Goal: Task Accomplishment & Management: Complete application form

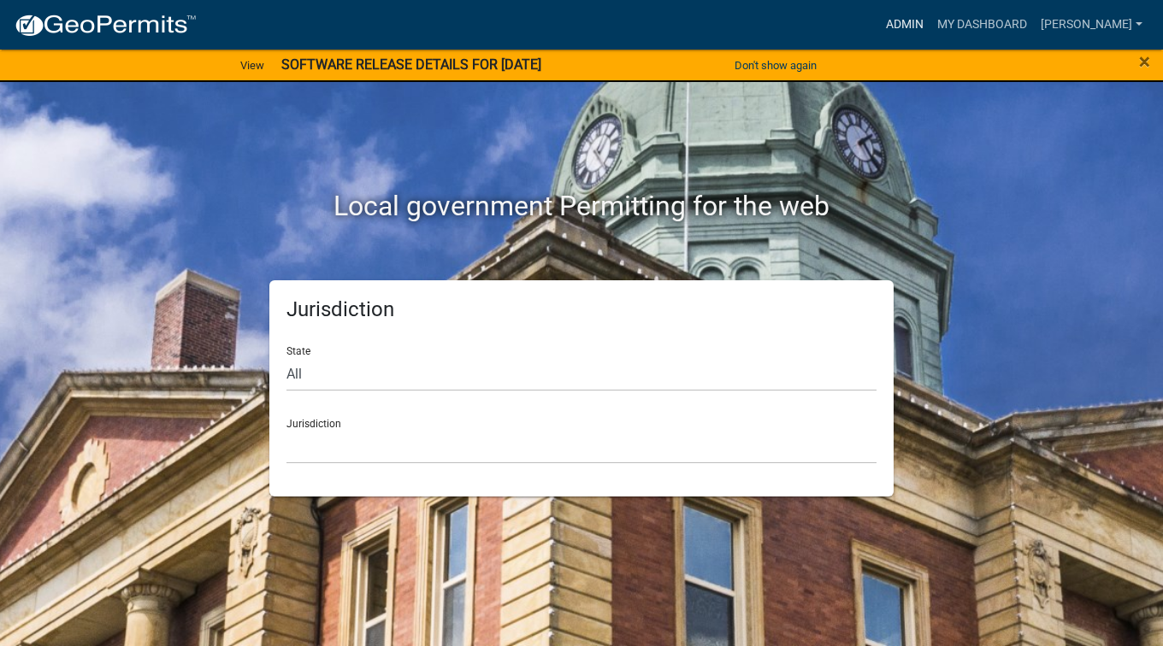
click at [930, 20] on link "Admin" at bounding box center [904, 25] width 51 height 32
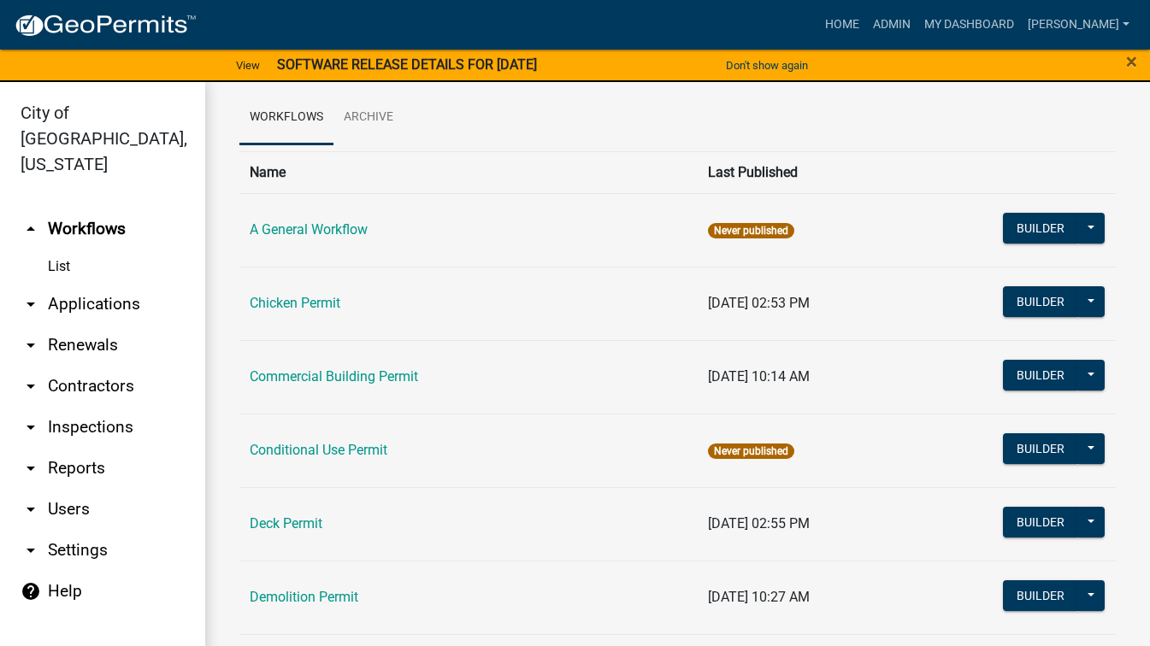
scroll to position [171, 0]
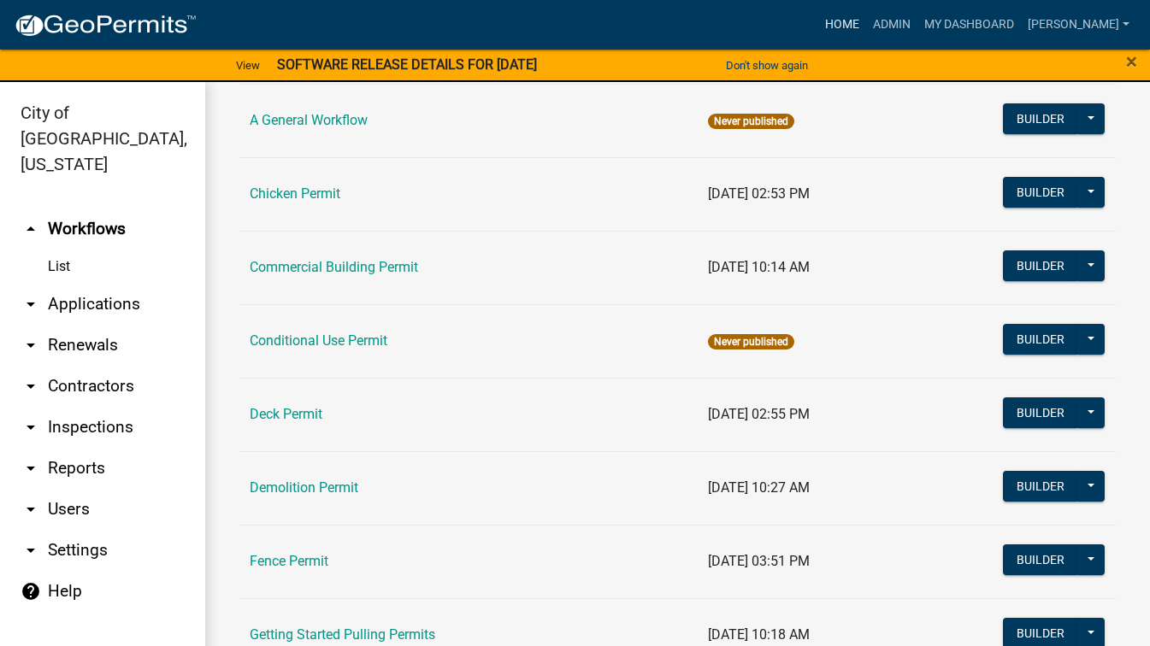
click at [866, 16] on link "Home" at bounding box center [842, 25] width 48 height 32
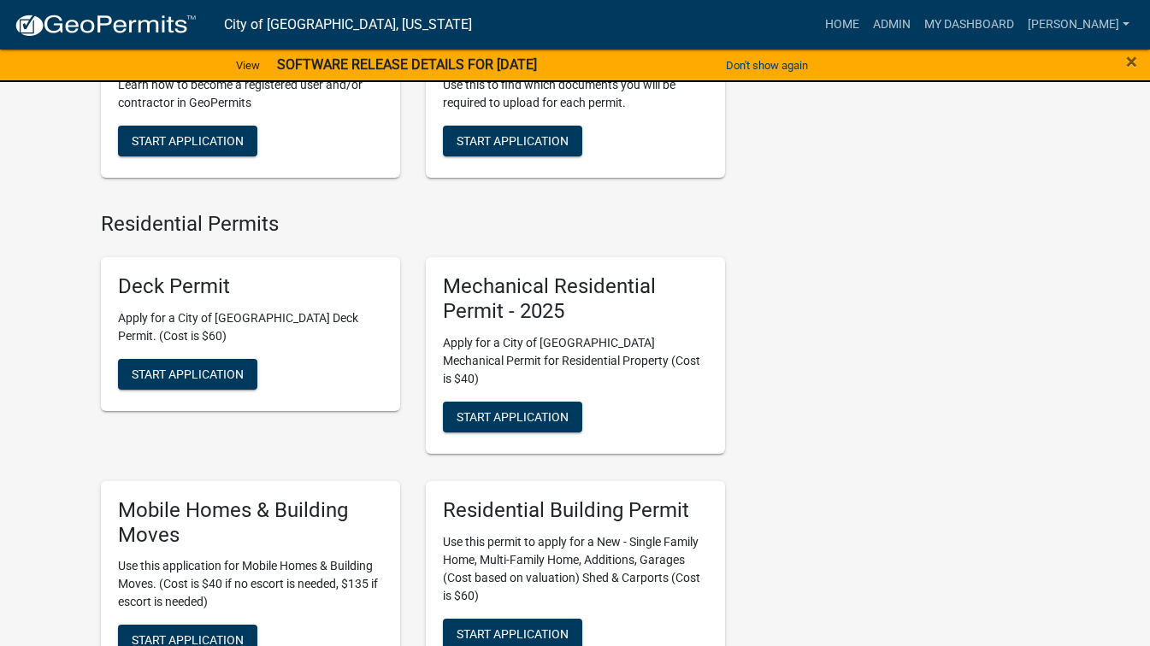
scroll to position [769, 0]
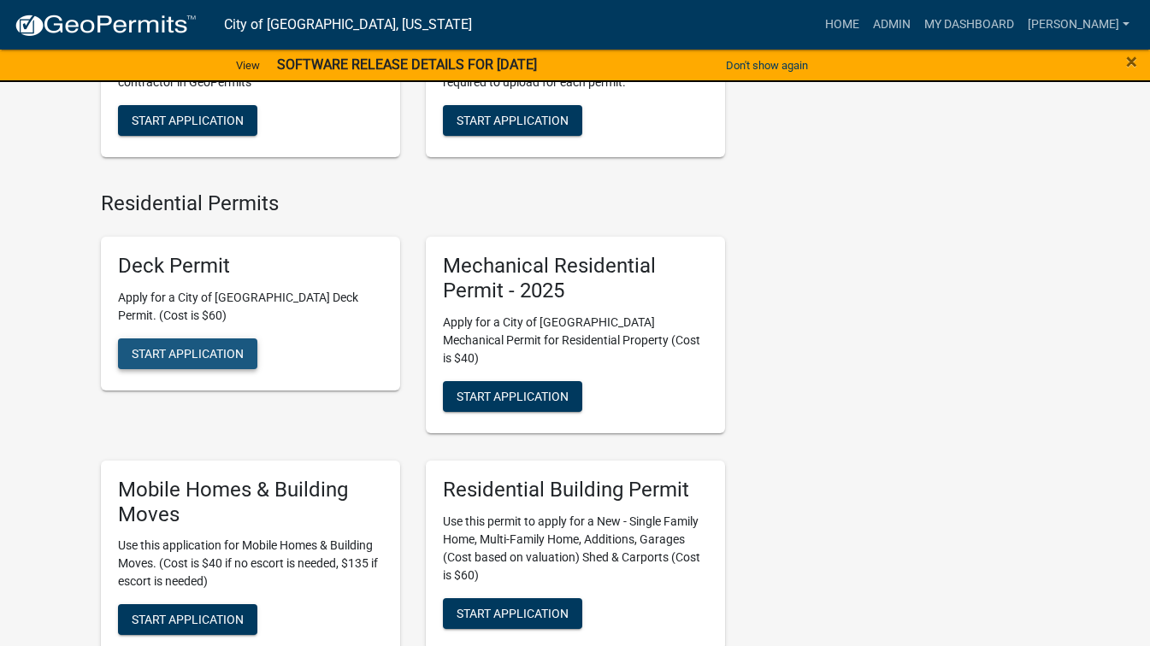
click at [190, 359] on span "Start Application" at bounding box center [188, 354] width 112 height 14
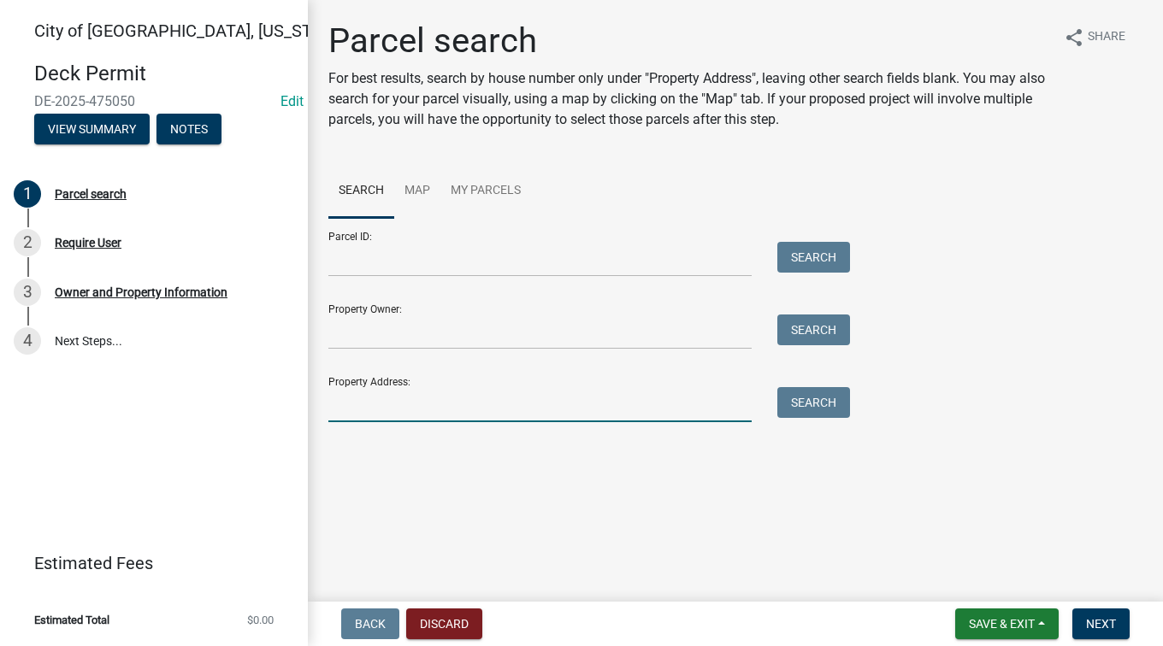
click at [363, 406] on input "Property Address:" at bounding box center [539, 404] width 423 height 35
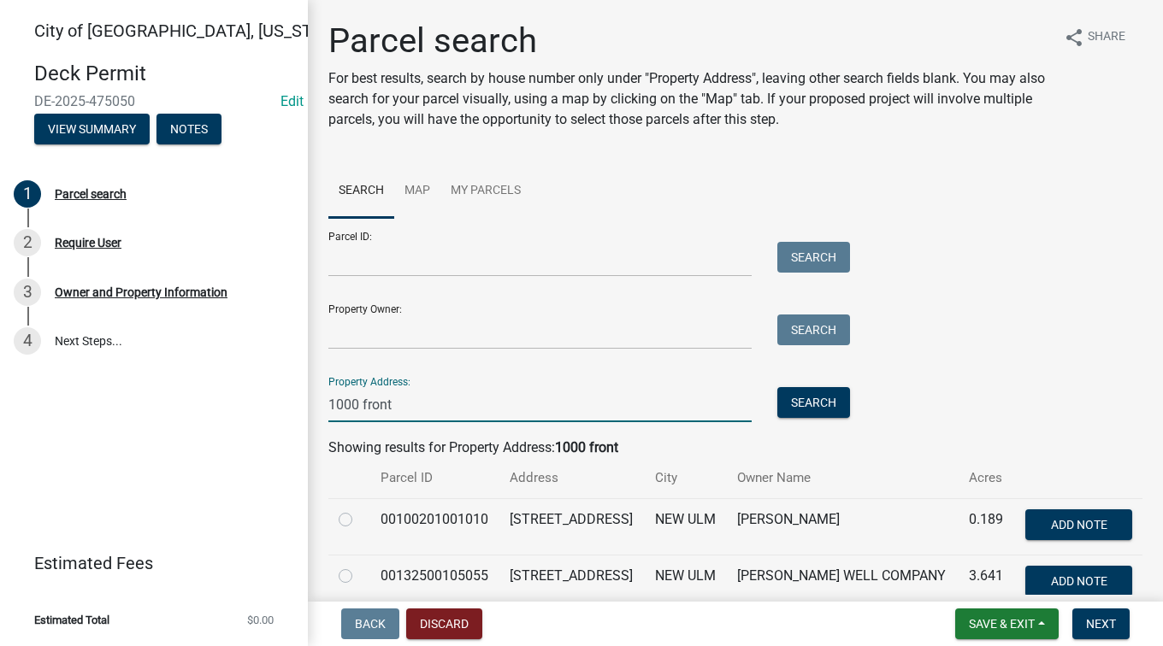
type input "1000 front"
click at [355, 512] on div at bounding box center [349, 520] width 21 height 21
click at [359, 510] on label at bounding box center [359, 510] width 0 height 0
click at [359, 521] on input "radio" at bounding box center [364, 515] width 11 height 11
radio input "true"
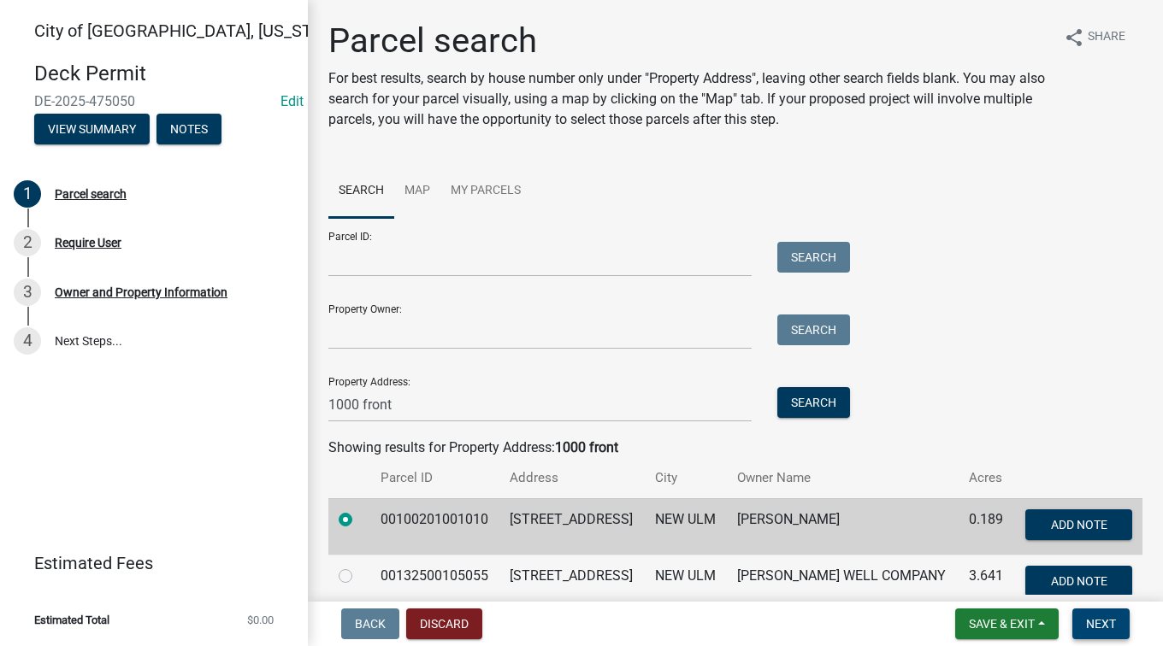
click at [1099, 632] on button "Next" at bounding box center [1100, 624] width 57 height 31
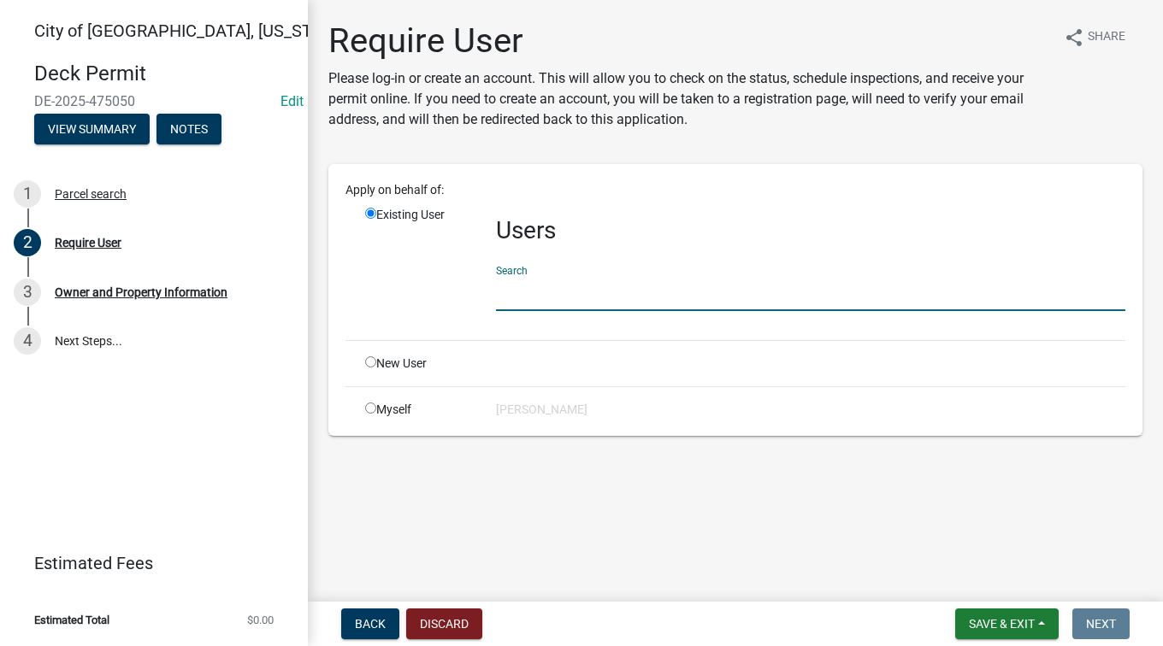
click at [551, 300] on input "text" at bounding box center [810, 293] width 629 height 35
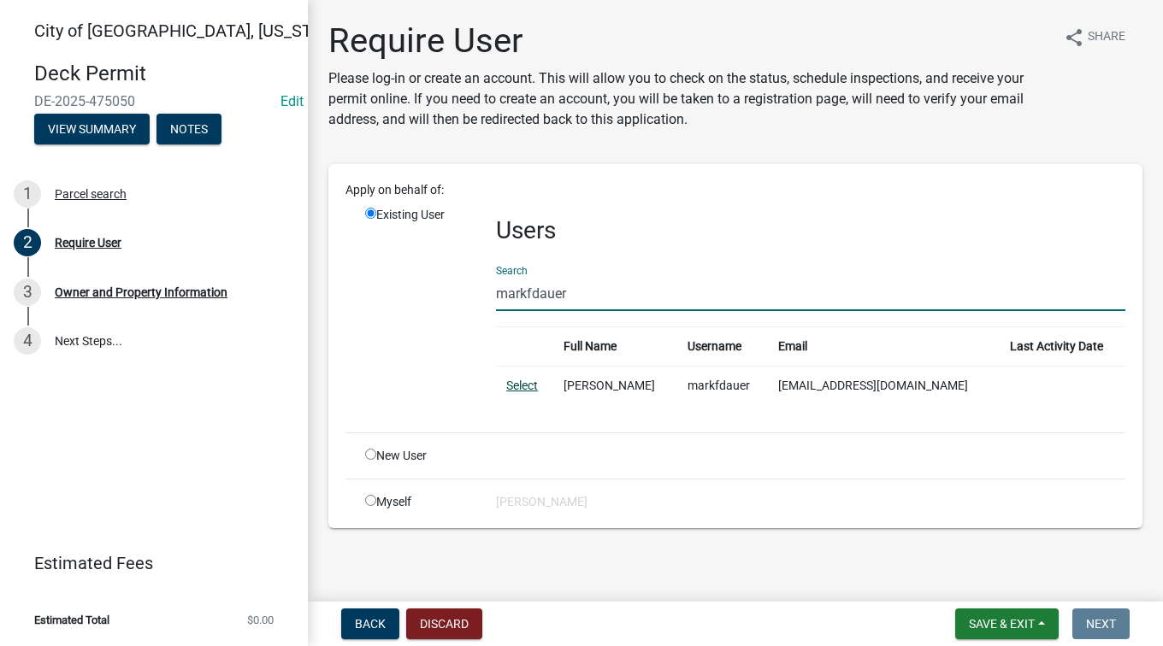
type input "markfdauer"
click at [534, 391] on link "Select" at bounding box center [522, 386] width 32 height 14
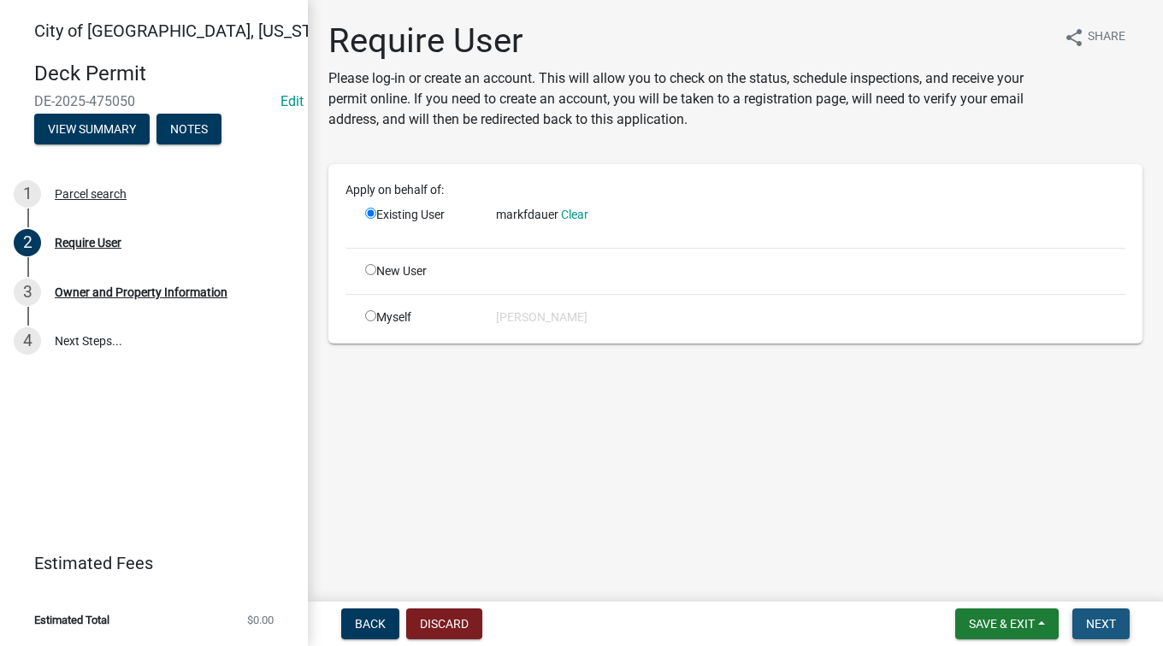
click at [1087, 625] on span "Next" at bounding box center [1101, 624] width 30 height 14
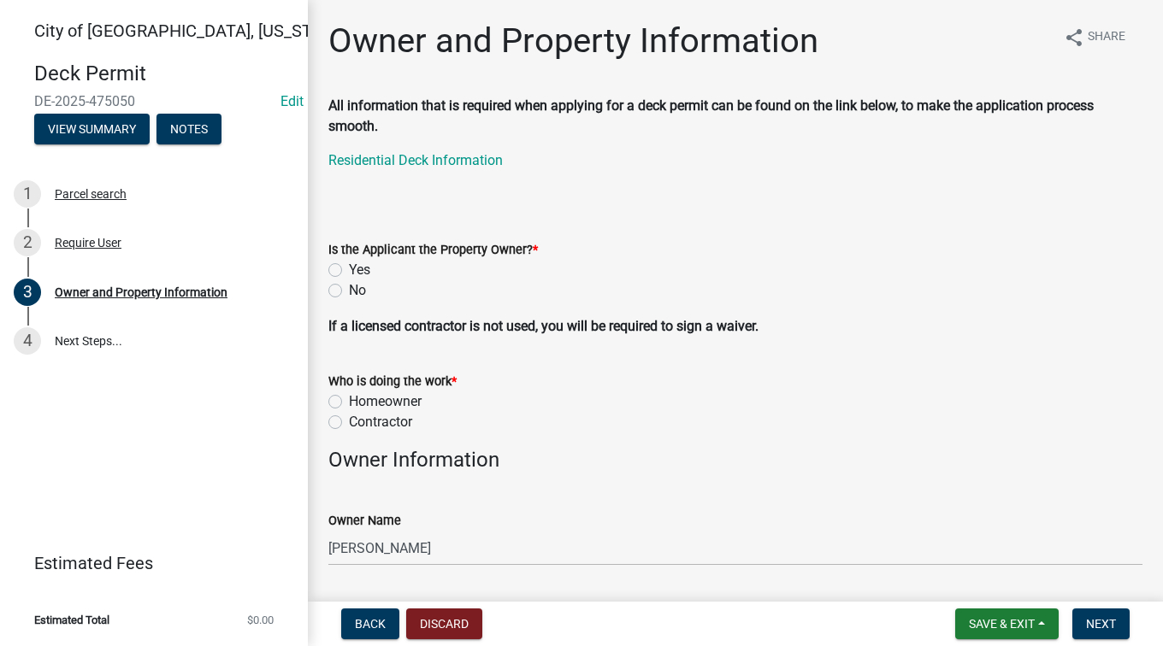
click at [349, 270] on label "Yes" at bounding box center [359, 270] width 21 height 21
click at [349, 270] on input "Yes" at bounding box center [354, 265] width 11 height 11
radio input "true"
click at [349, 421] on label "Contractor" at bounding box center [380, 422] width 63 height 21
click at [349, 421] on input "Contractor" at bounding box center [354, 417] width 11 height 11
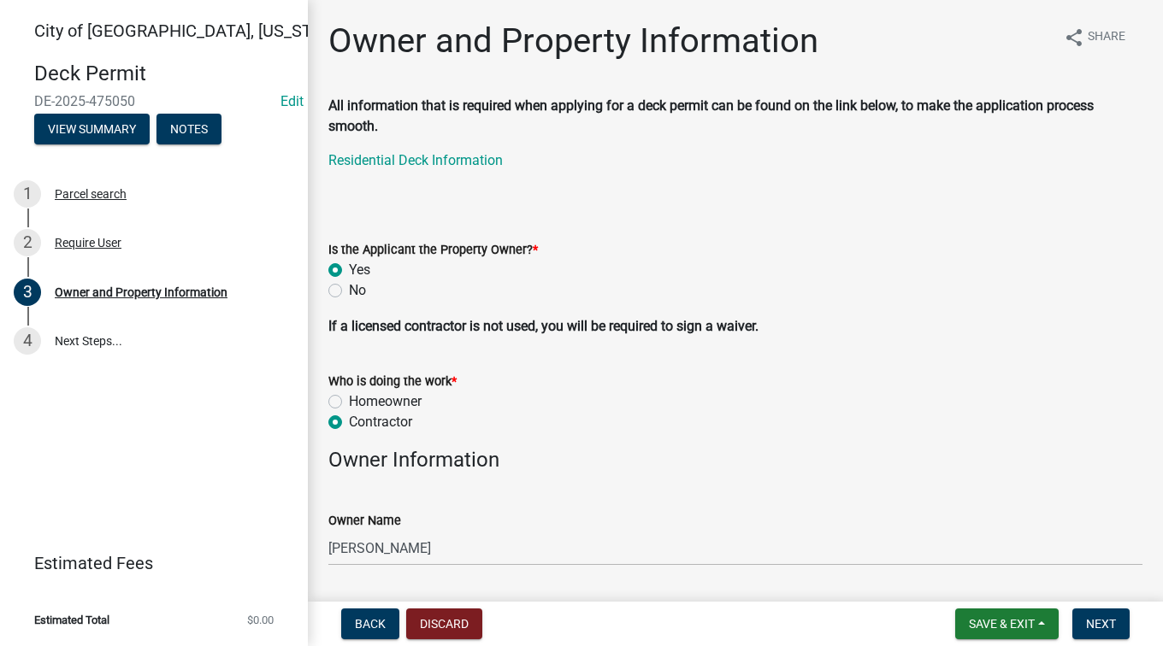
radio input "true"
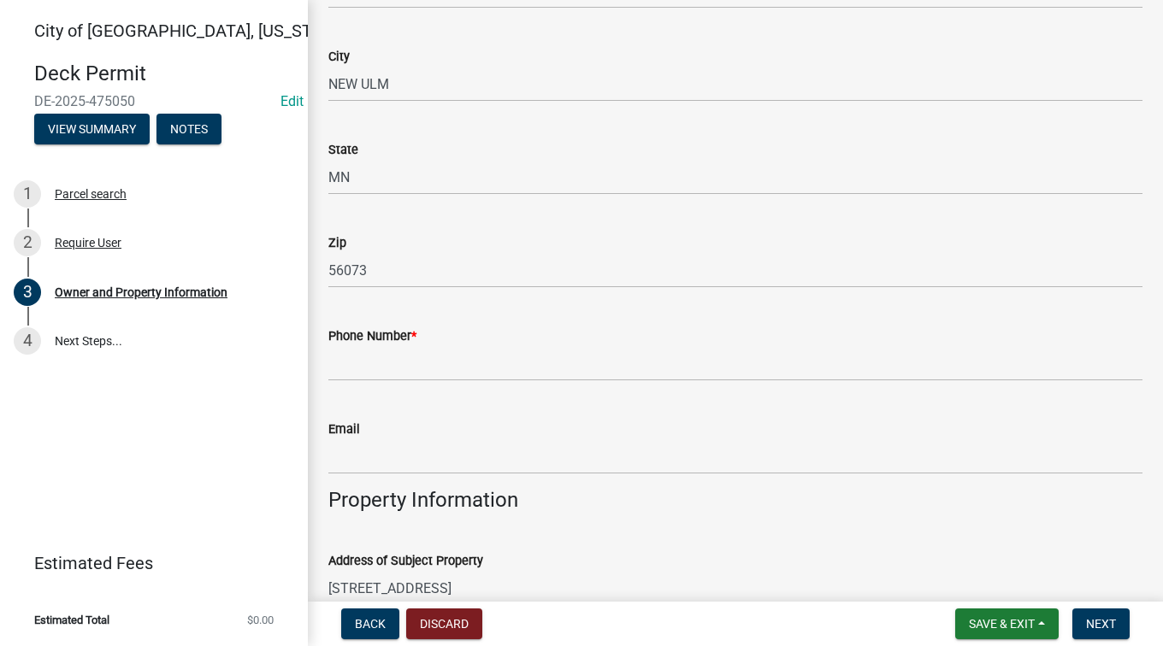
scroll to position [684, 0]
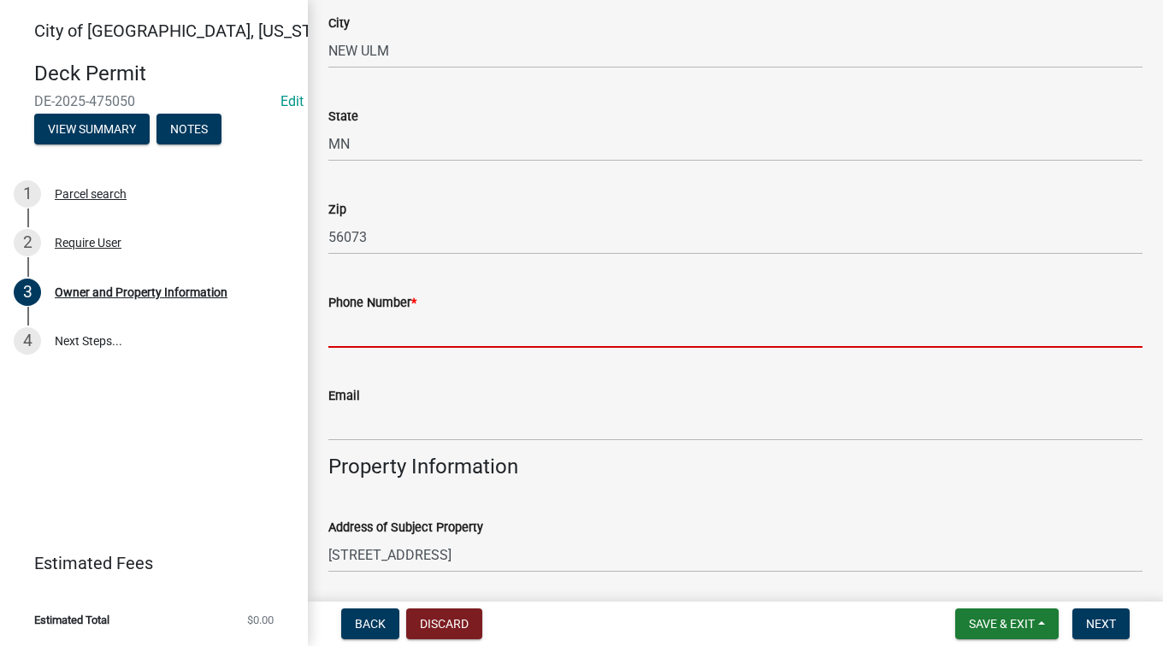
click at [374, 336] on input "Phone Number *" at bounding box center [735, 330] width 814 height 35
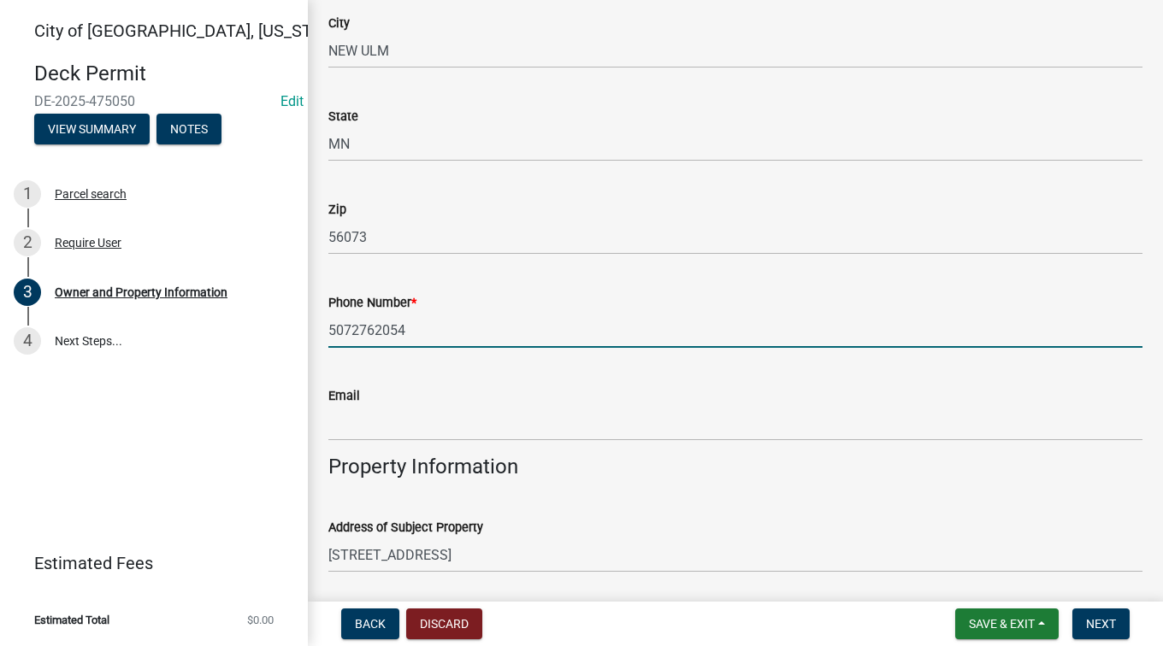
type input "5072762054"
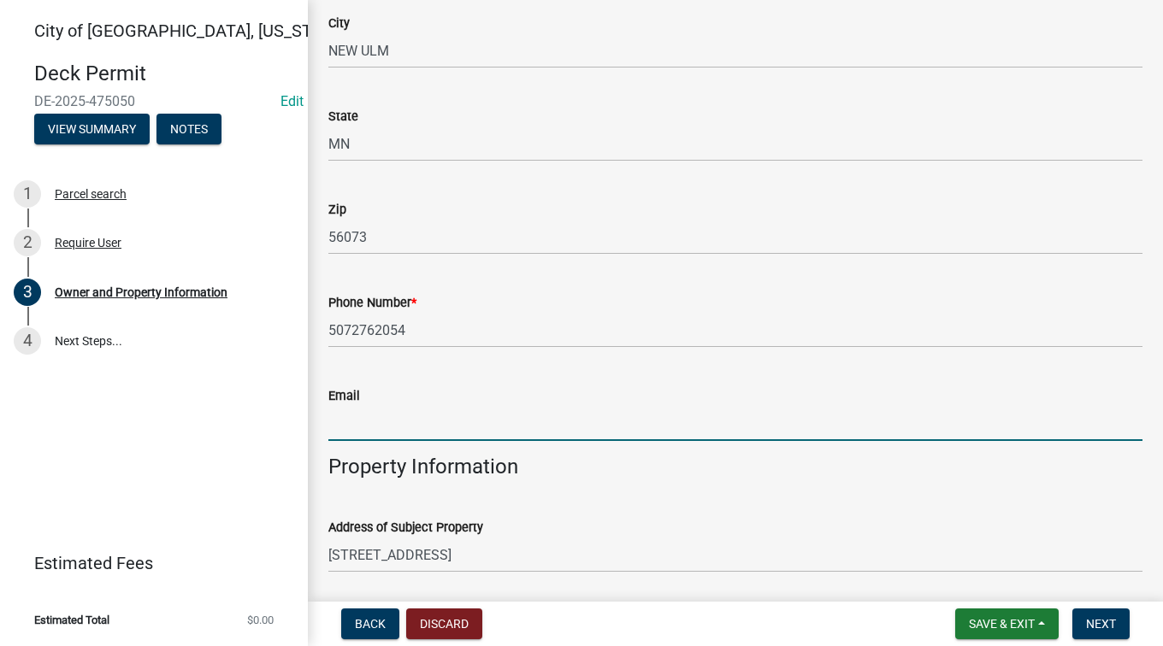
click at [360, 428] on input "Email" at bounding box center [735, 423] width 814 height 35
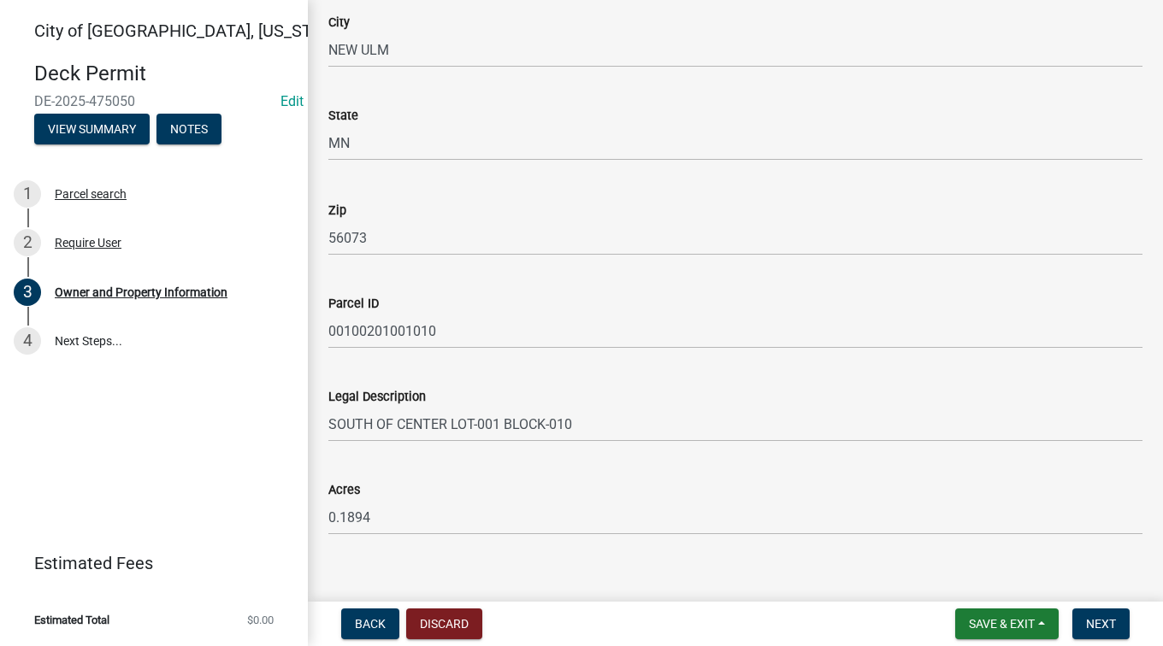
scroll to position [1302, 0]
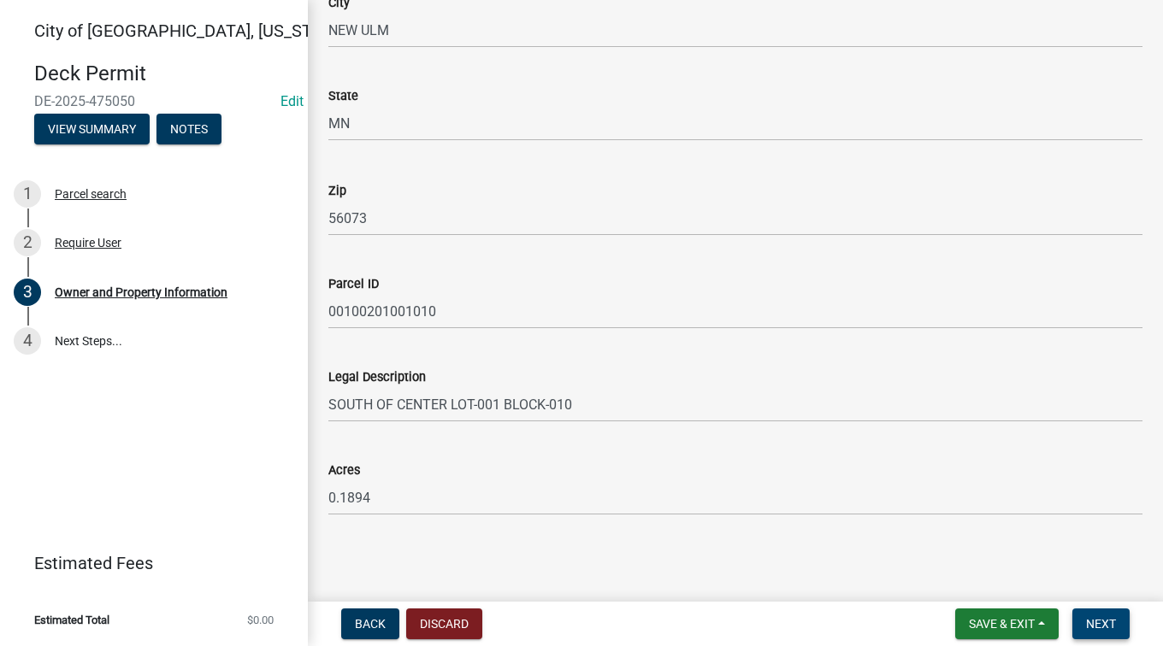
type input "[EMAIL_ADDRESS][DOMAIN_NAME]"
click at [1105, 622] on span "Next" at bounding box center [1101, 624] width 30 height 14
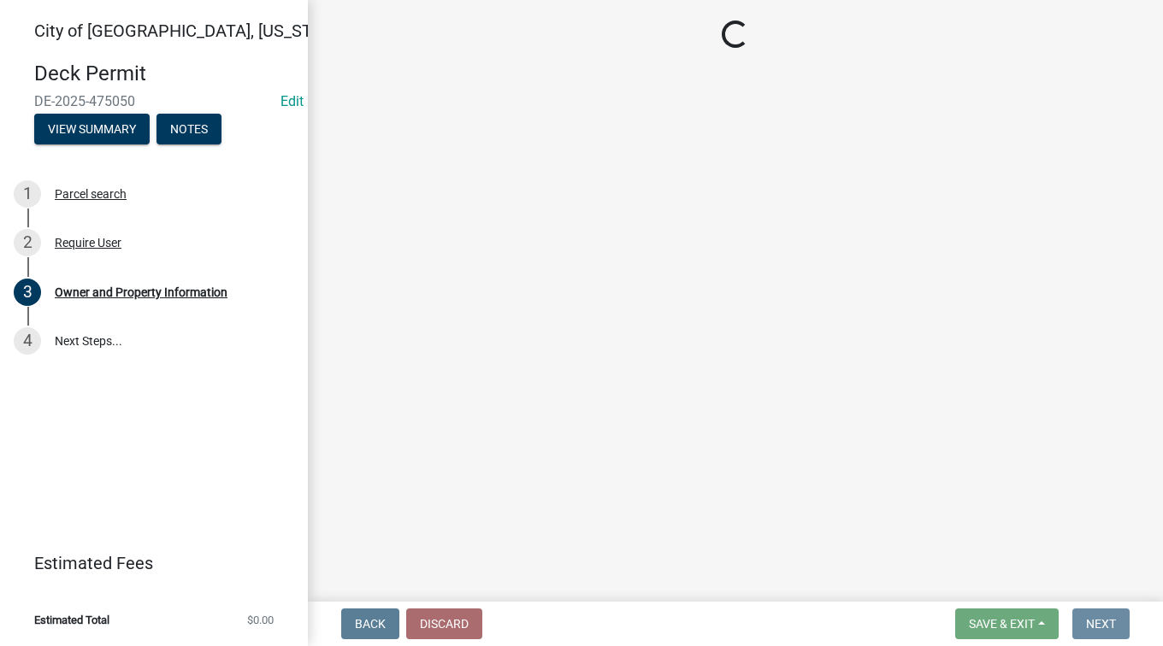
scroll to position [0, 0]
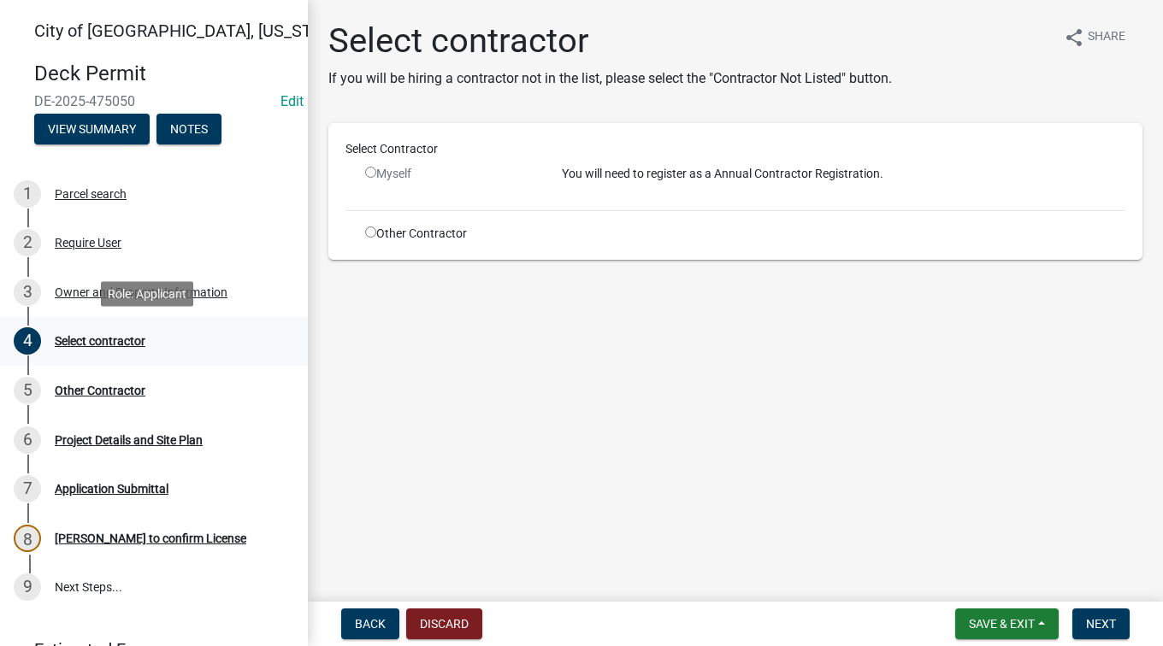
click at [124, 331] on div "4 Select contractor" at bounding box center [147, 340] width 267 height 27
click at [396, 233] on div "Other Contractor" at bounding box center [450, 234] width 197 height 18
click at [370, 231] on input "radio" at bounding box center [370, 232] width 11 height 11
radio input "true"
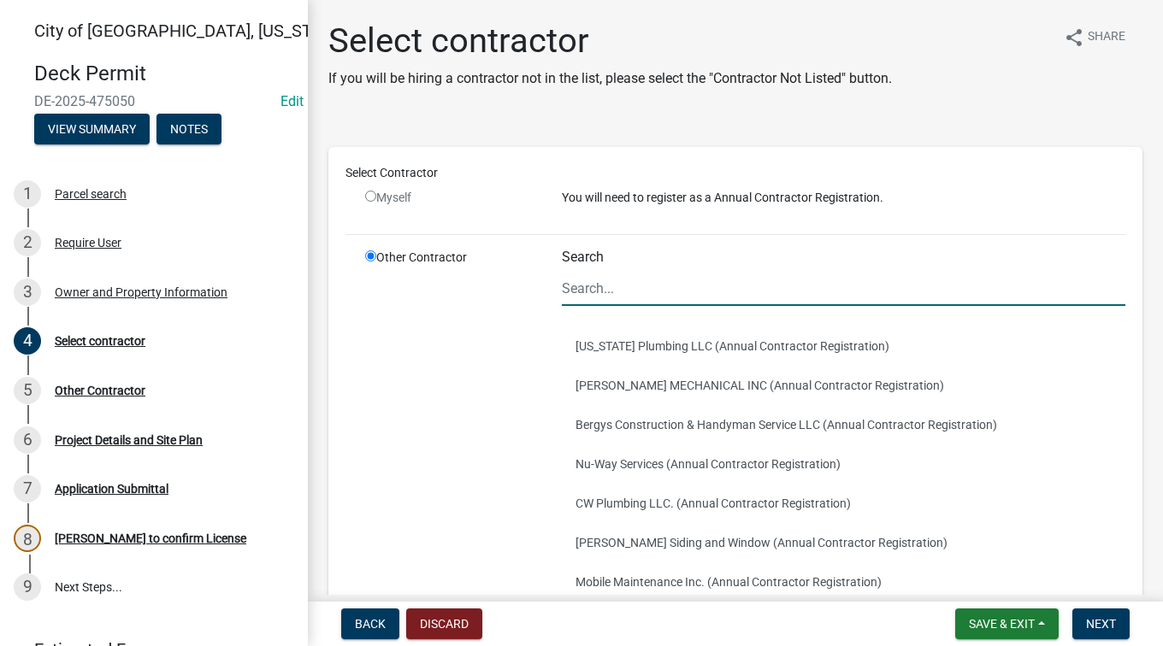
click at [601, 286] on input "Search" at bounding box center [843, 288] width 563 height 35
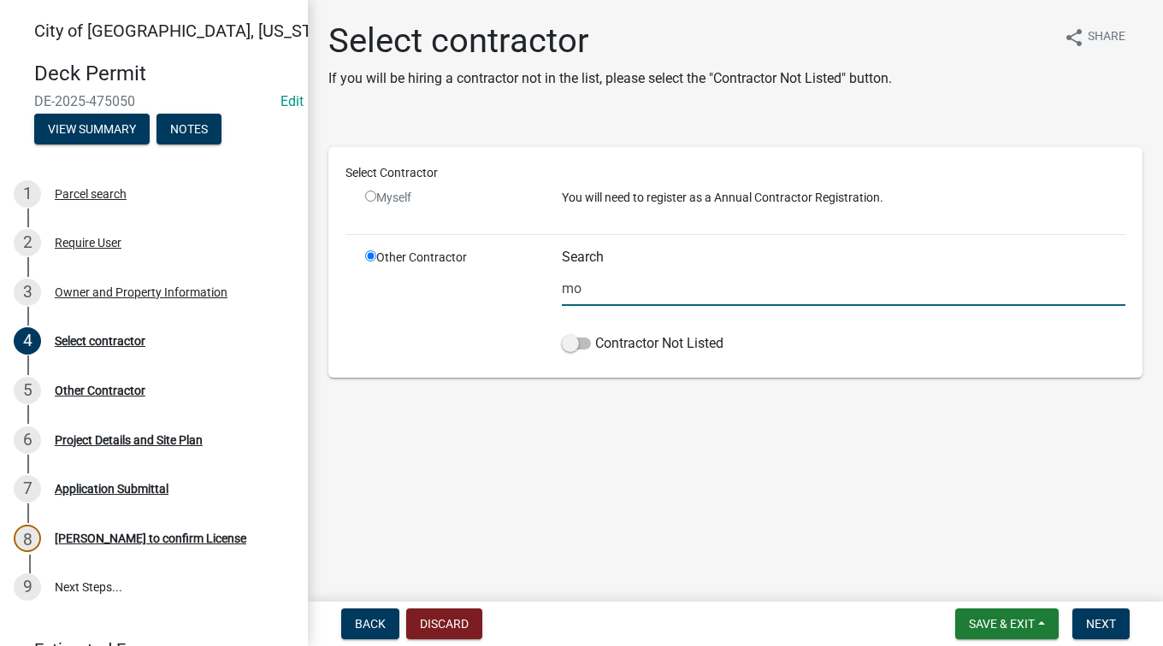
type input "m"
type input "g"
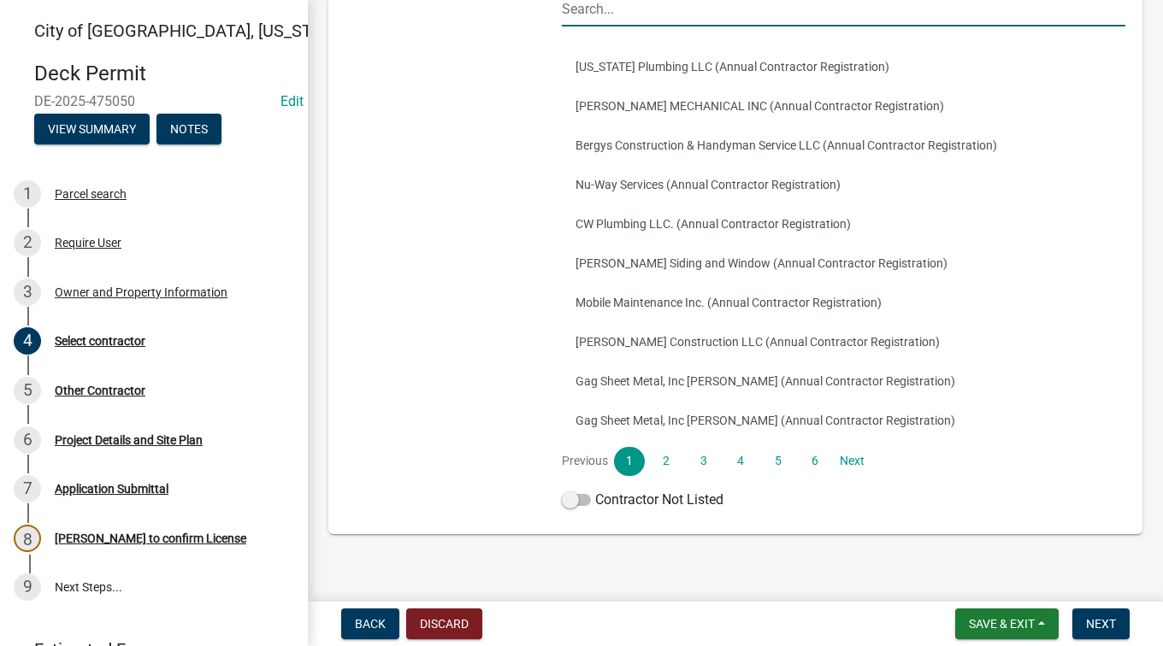
scroll to position [298, 0]
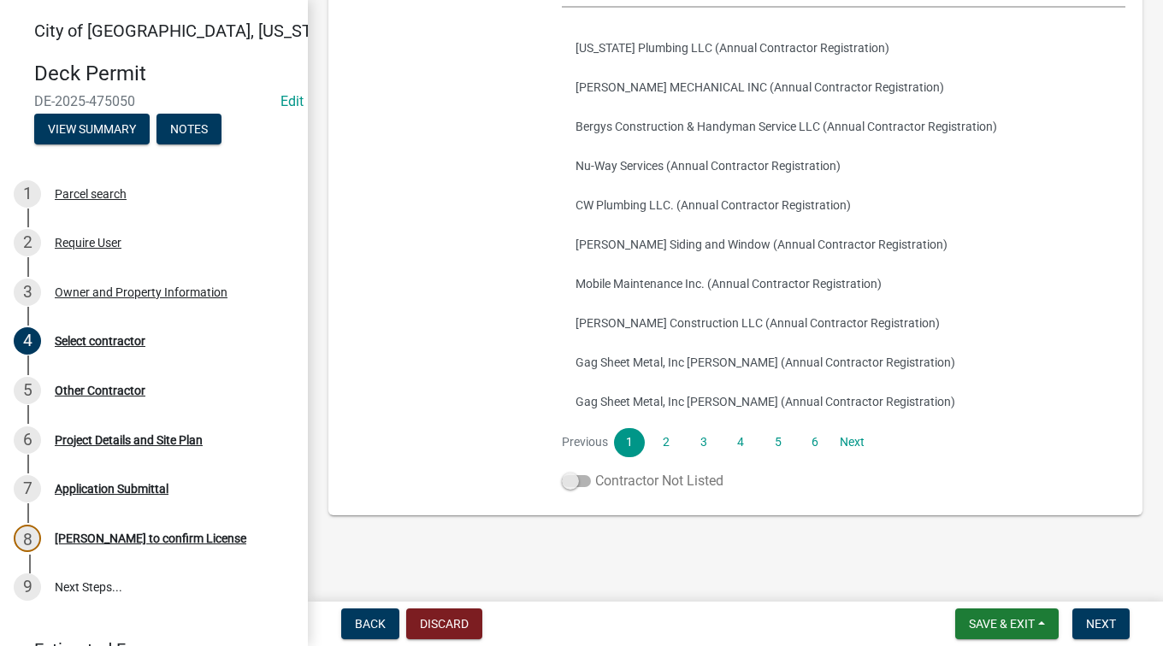
click at [581, 475] on span at bounding box center [576, 481] width 29 height 12
click at [595, 471] on input "Contractor Not Listed" at bounding box center [595, 471] width 0 height 0
click at [1094, 624] on span "Next" at bounding box center [1101, 624] width 30 height 14
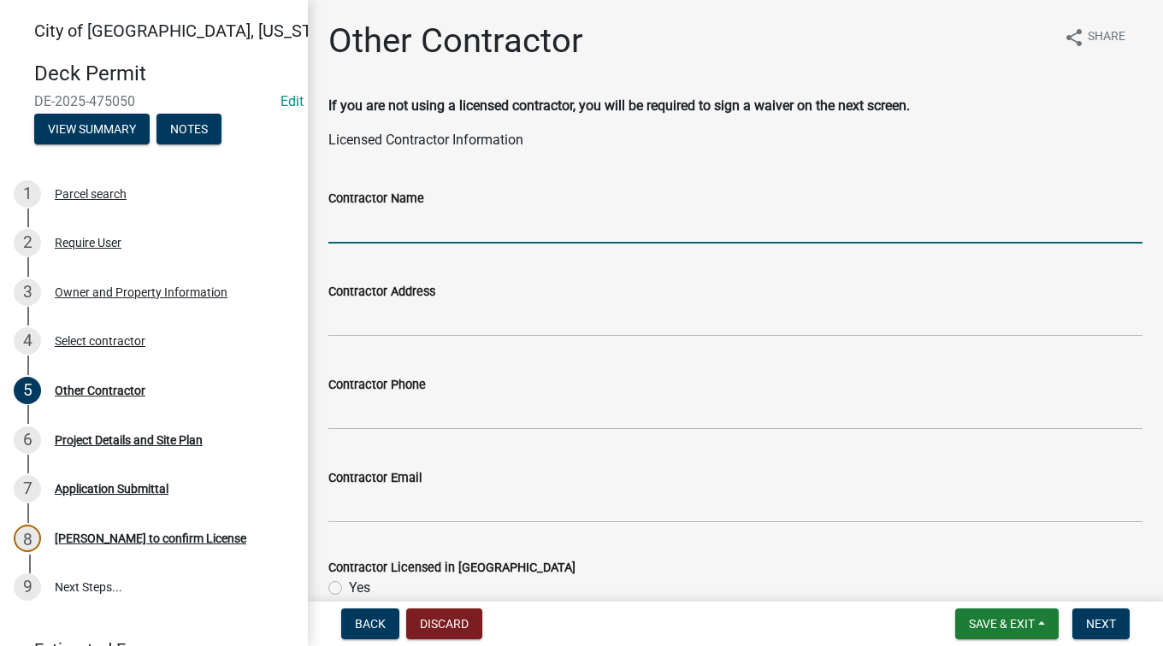
click at [385, 234] on input "Contractor Name" at bounding box center [735, 226] width 814 height 35
type input "[PERSON_NAME]"
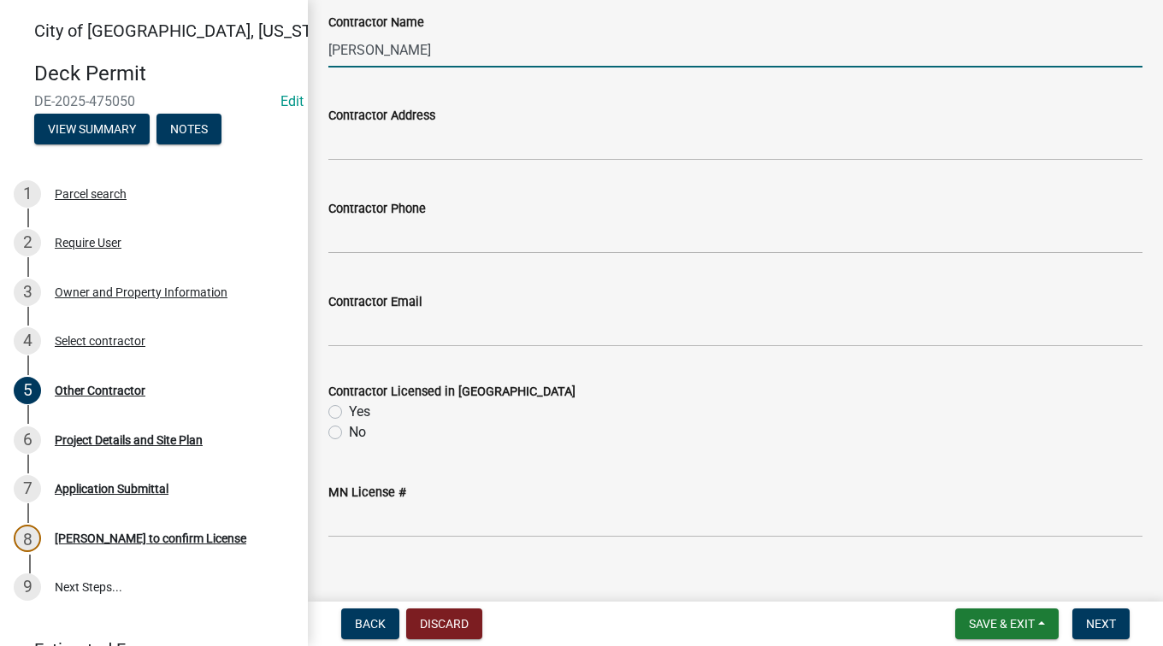
scroll to position [199, 0]
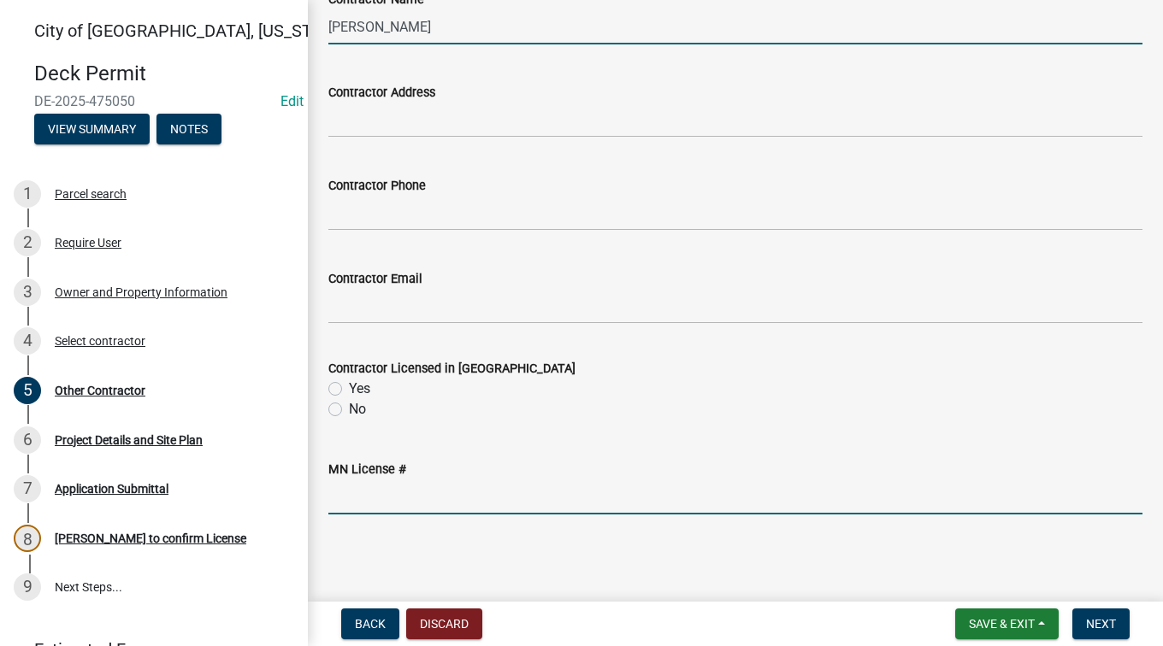
click at [442, 499] on input "MN License #" at bounding box center [735, 497] width 814 height 35
paste input "QB110113"
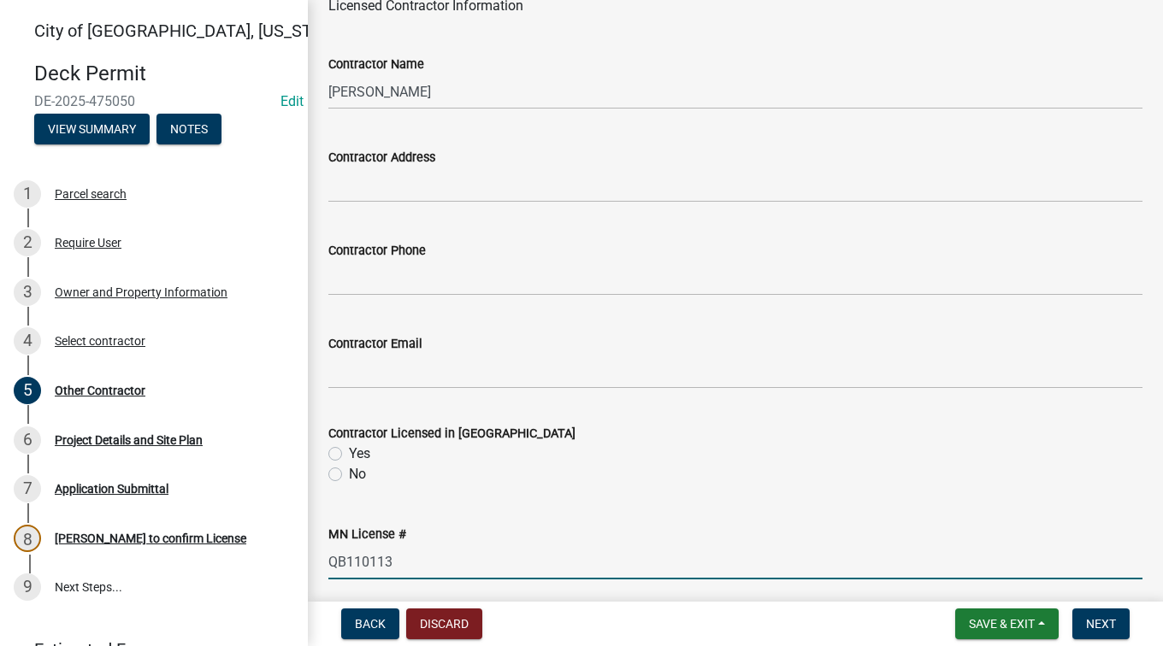
scroll to position [114, 0]
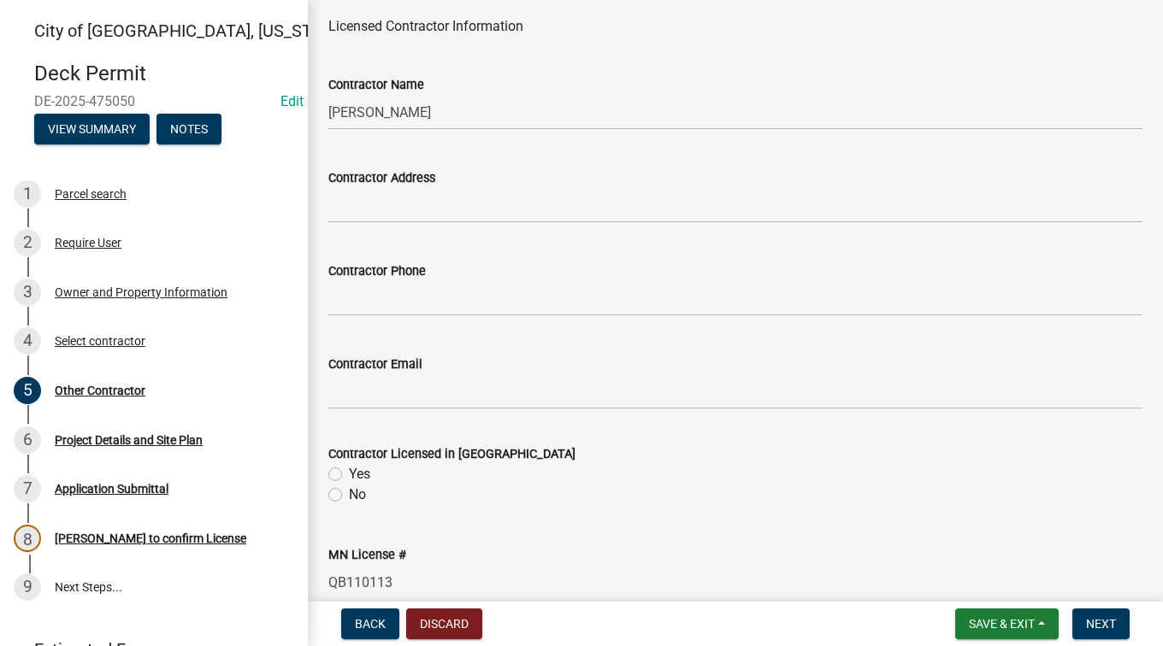
type input "QB110113"
click at [455, 197] on input "Contractor Address" at bounding box center [735, 205] width 814 height 35
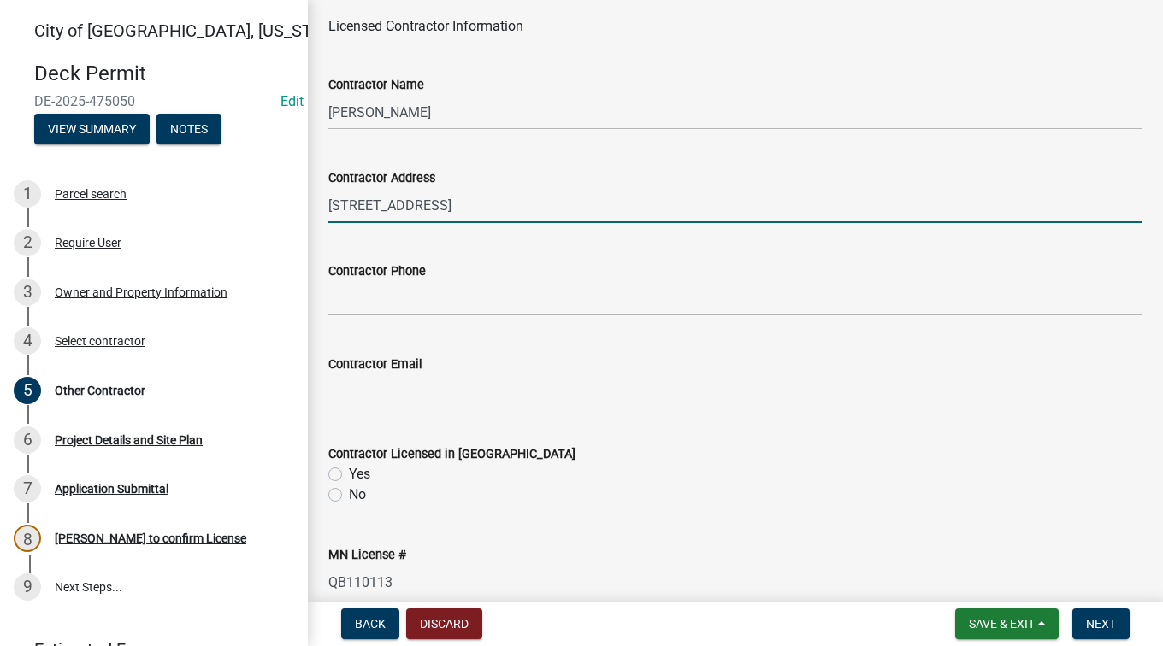
type input "[STREET_ADDRESS]"
click at [480, 280] on div "Contractor Phone" at bounding box center [735, 271] width 814 height 21
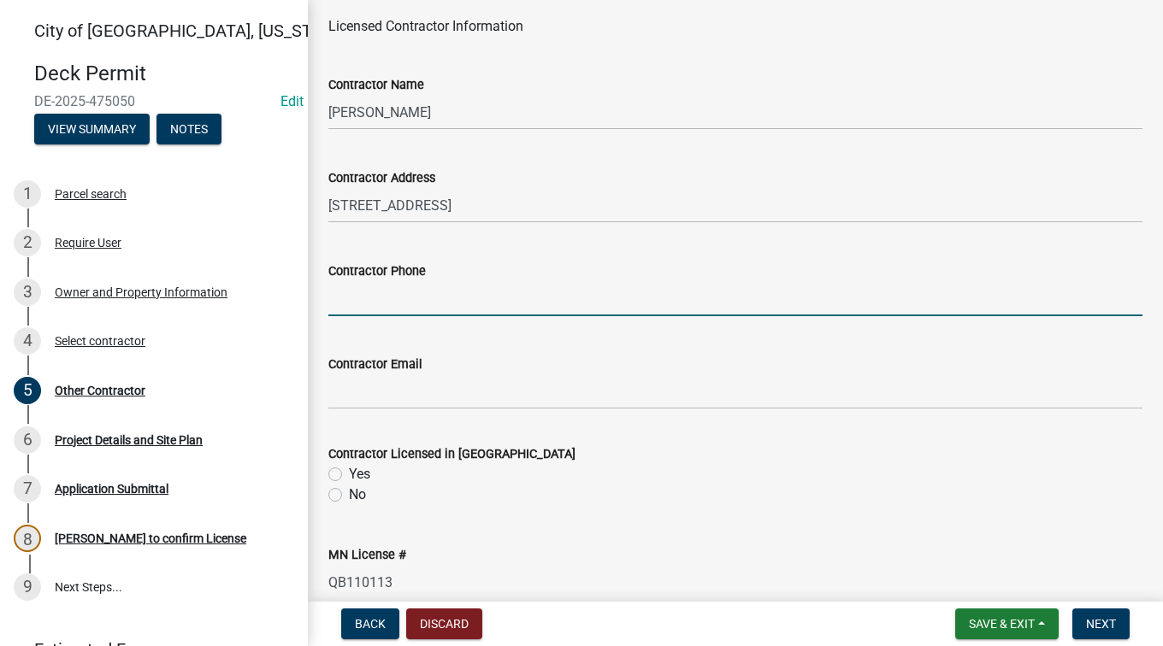
click at [478, 290] on input "Contractor Phone" at bounding box center [735, 298] width 814 height 35
click at [403, 292] on input "Contractor Phone" at bounding box center [735, 298] width 814 height 35
type input "507-469-"
click at [335, 476] on div "Contractor Licensed in [GEOGRAPHIC_DATA] Yes No" at bounding box center [735, 475] width 814 height 62
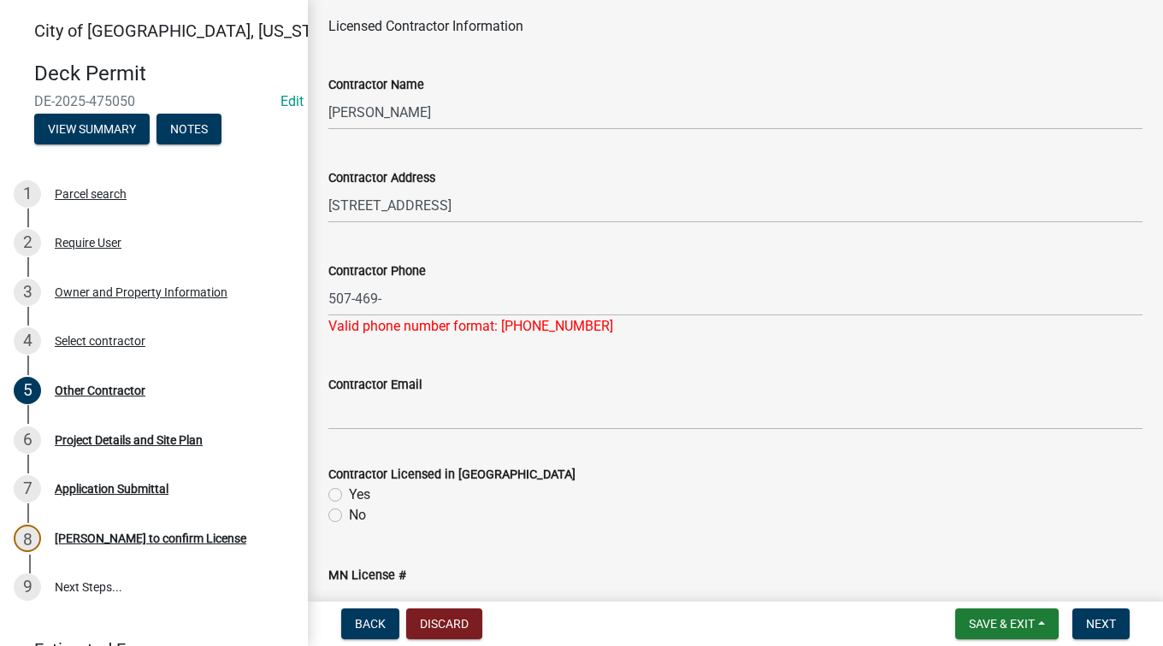
click at [349, 500] on label "Yes" at bounding box center [359, 495] width 21 height 21
click at [349, 496] on input "Yes" at bounding box center [354, 490] width 11 height 11
radio input "true"
click at [449, 291] on input "507-469-" at bounding box center [735, 298] width 814 height 35
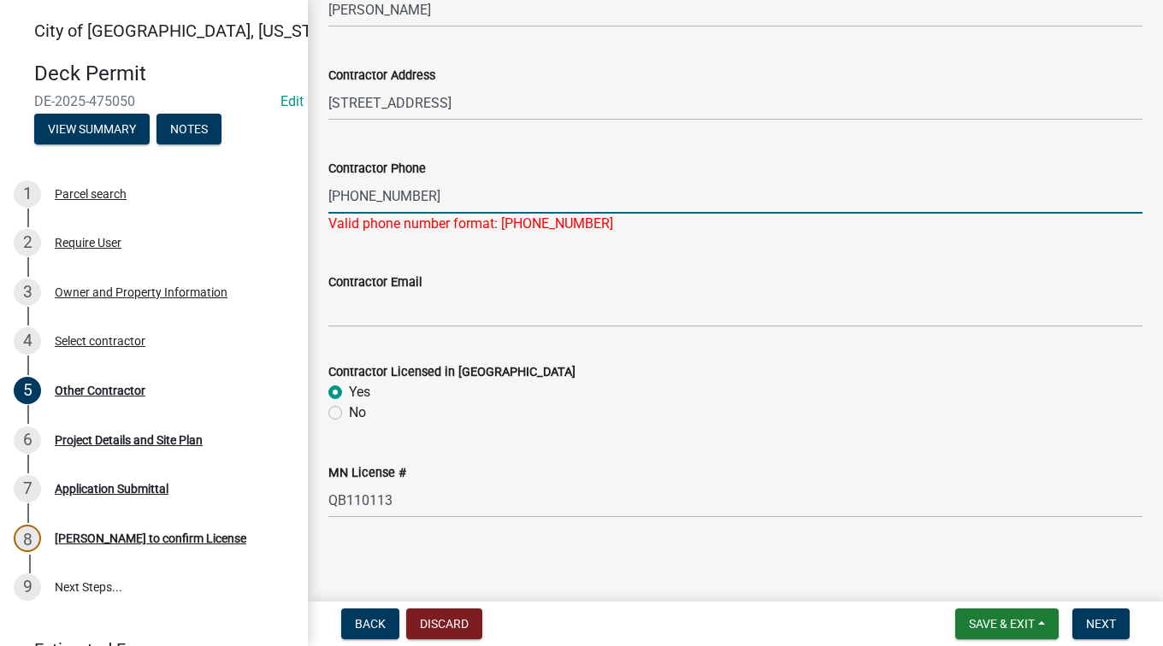
scroll to position [220, 0]
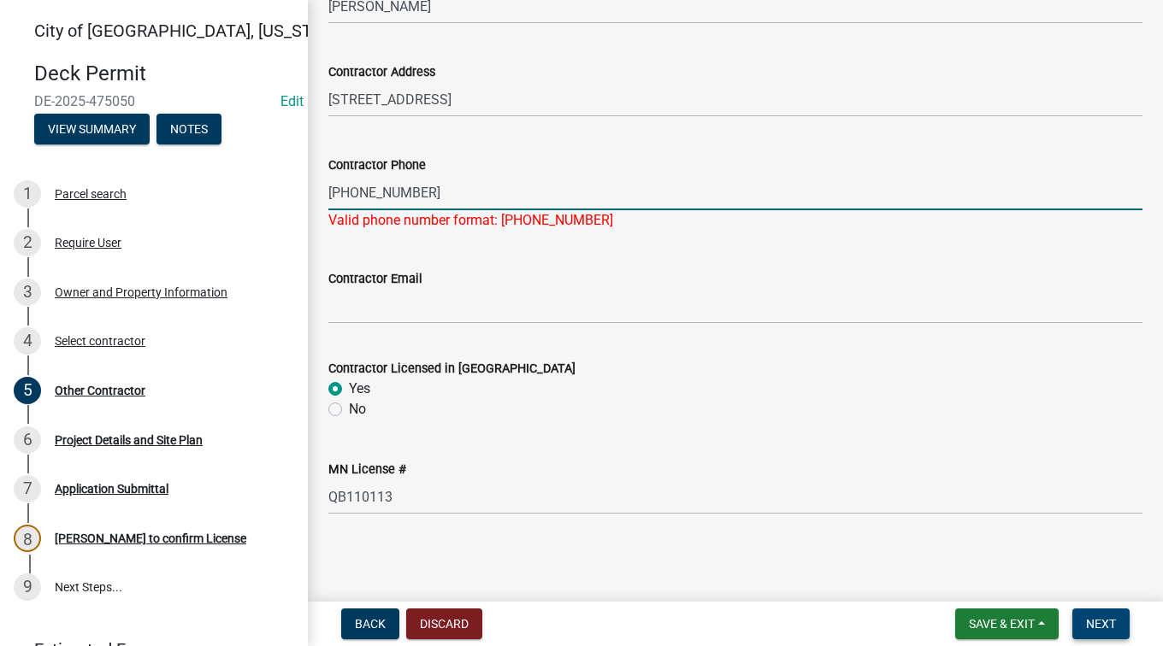
type input "[PHONE_NUMBER]"
click at [1092, 627] on span "Next" at bounding box center [1101, 624] width 30 height 14
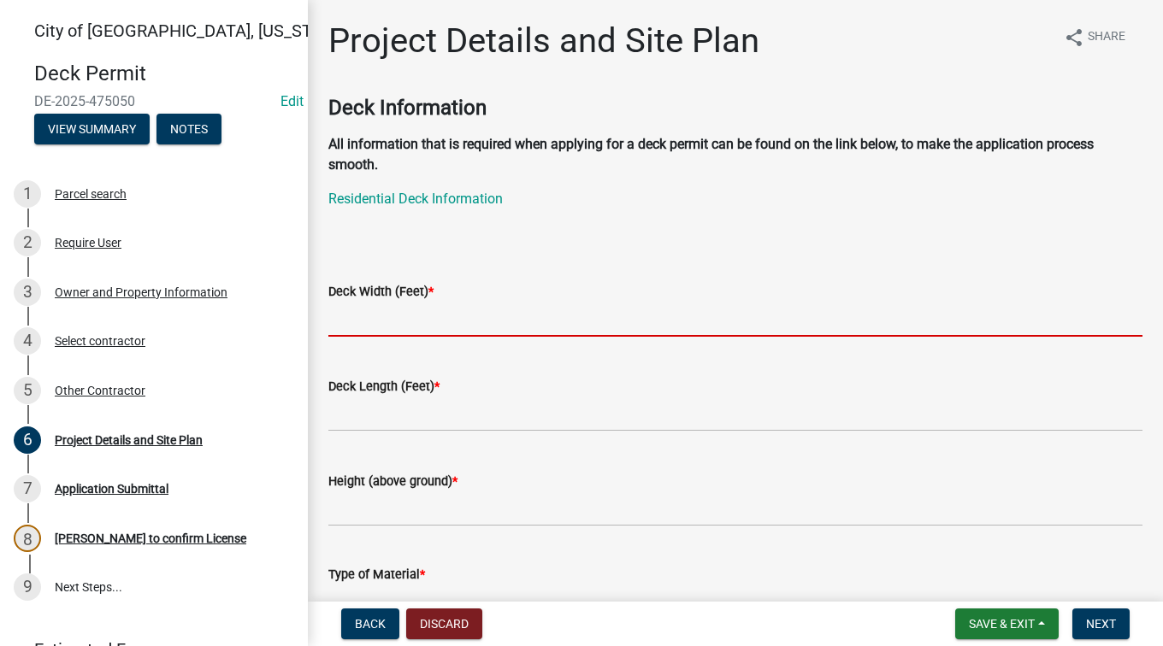
click at [437, 312] on input "text" at bounding box center [735, 319] width 814 height 35
type input "8"
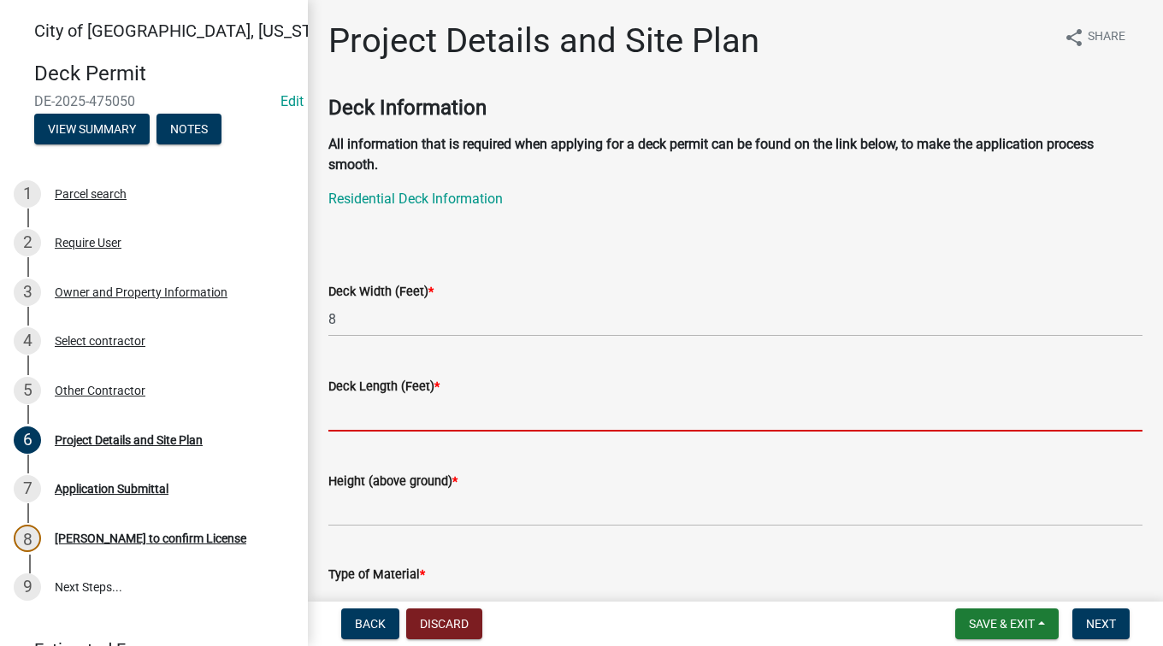
click at [433, 426] on input "text" at bounding box center [735, 414] width 814 height 35
type input "21"
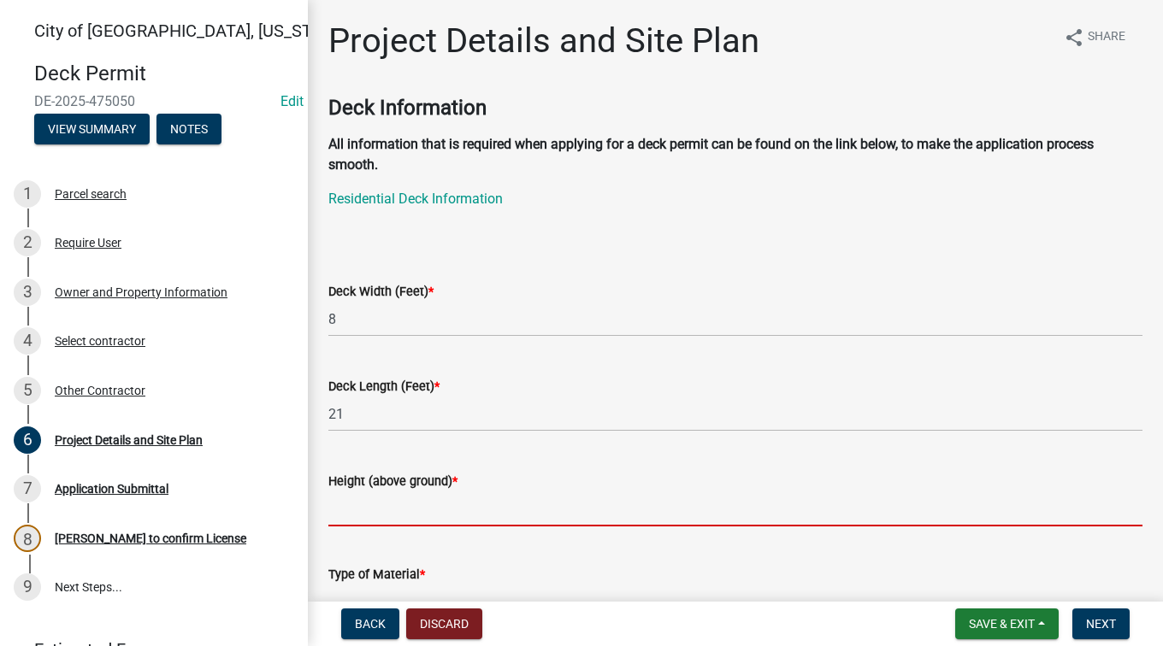
click at [421, 510] on input "Height (above ground) *" at bounding box center [735, 509] width 814 height 35
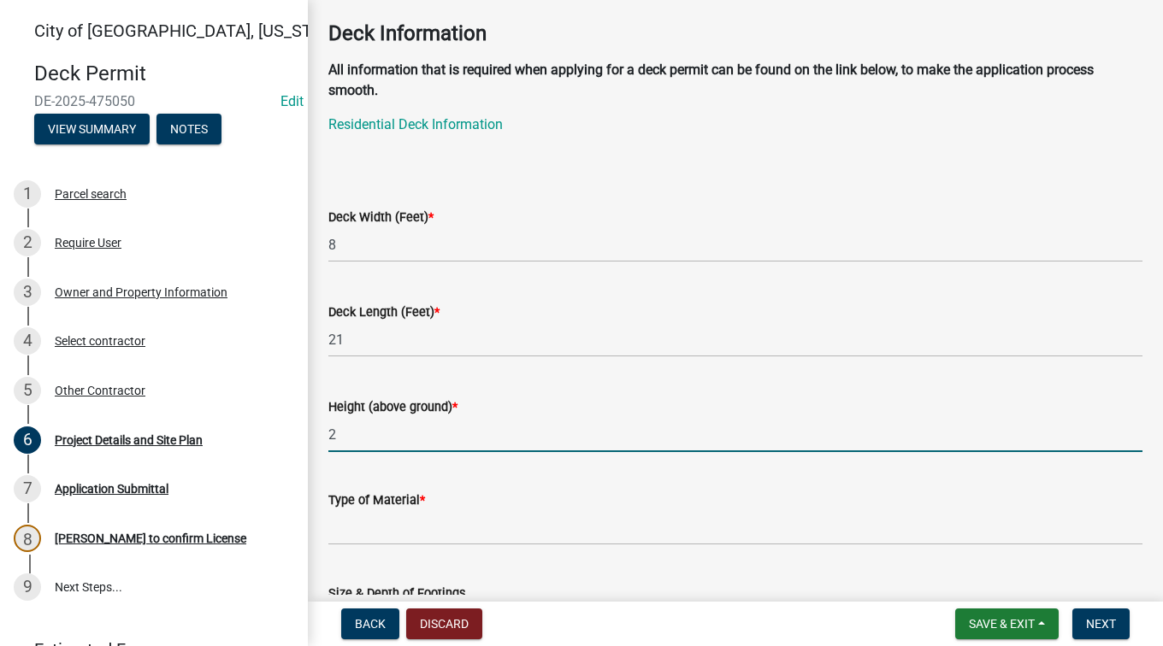
scroll to position [85, 0]
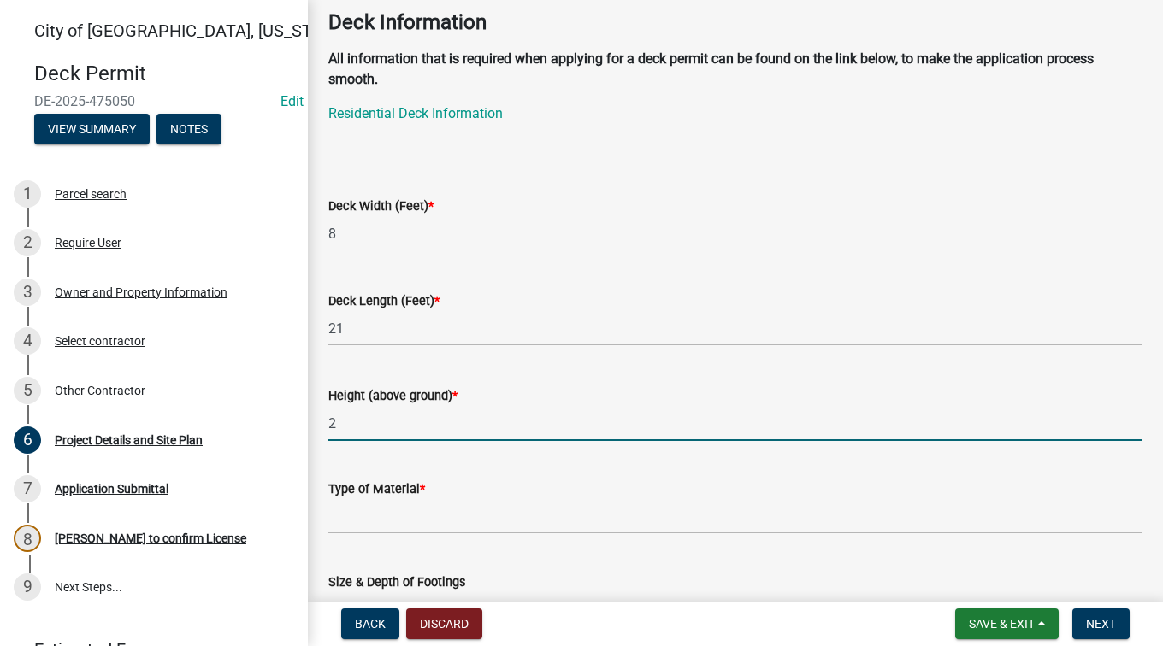
type input "2"
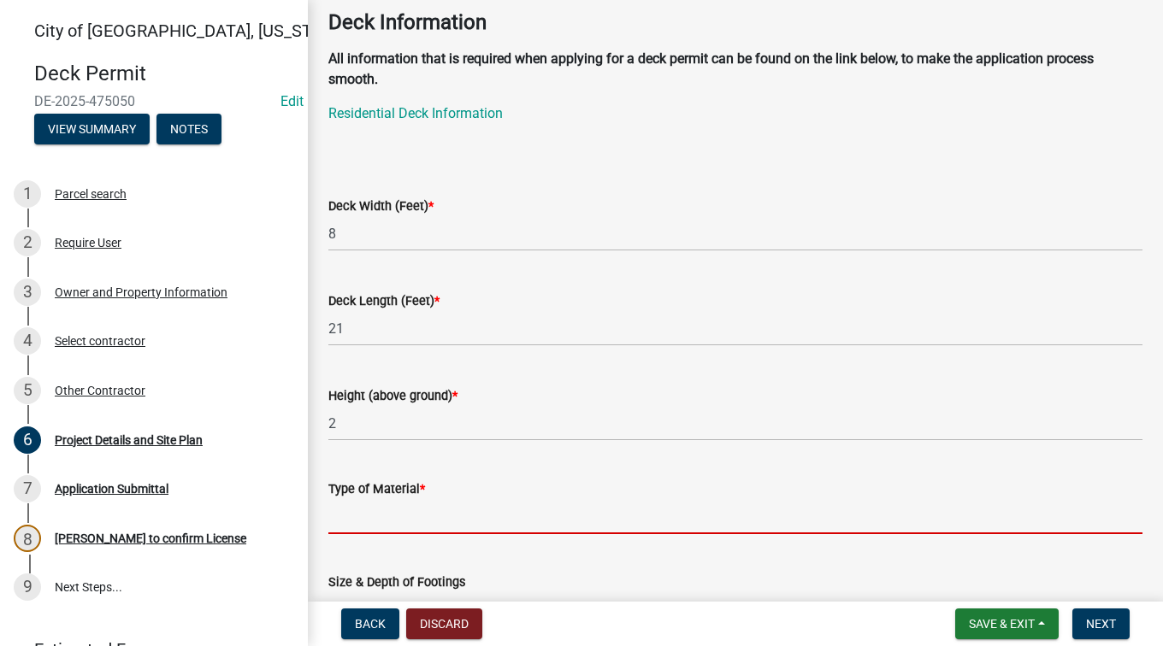
click at [421, 510] on input "Type of Material *" at bounding box center [735, 516] width 814 height 35
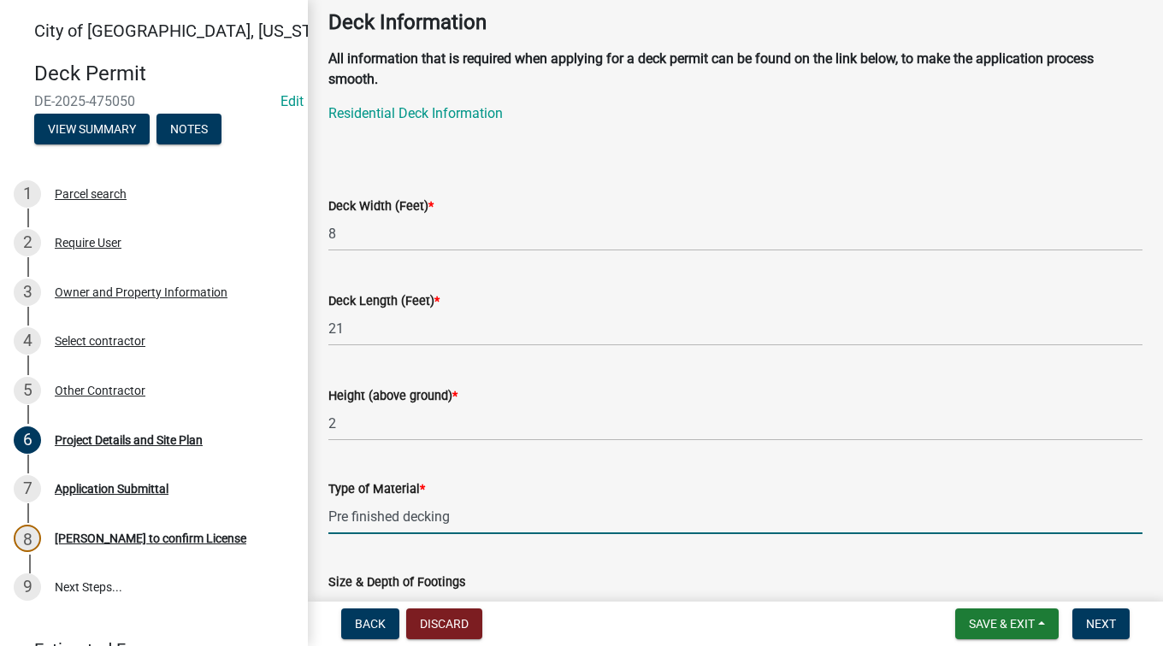
click at [523, 509] on input "Pre finished decking" at bounding box center [735, 516] width 814 height 35
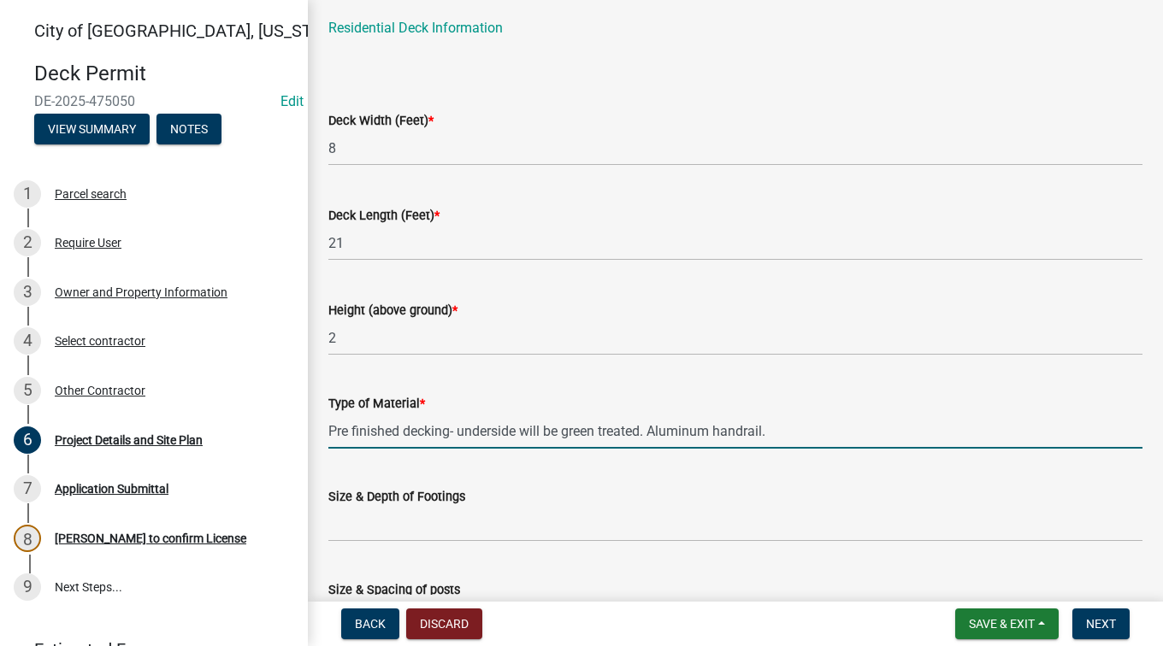
scroll to position [256, 0]
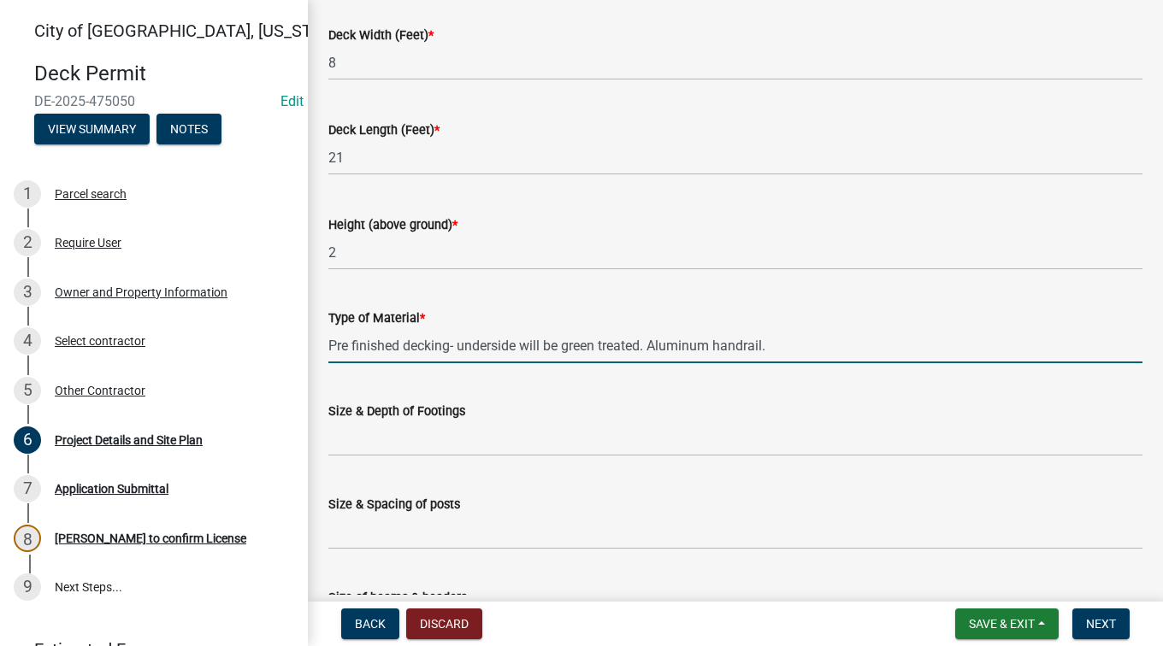
type input "Pre finished decking- underside will be green treated. Aluminum handrail."
click at [465, 437] on input "Size & Depth of Footings" at bounding box center [735, 438] width 814 height 35
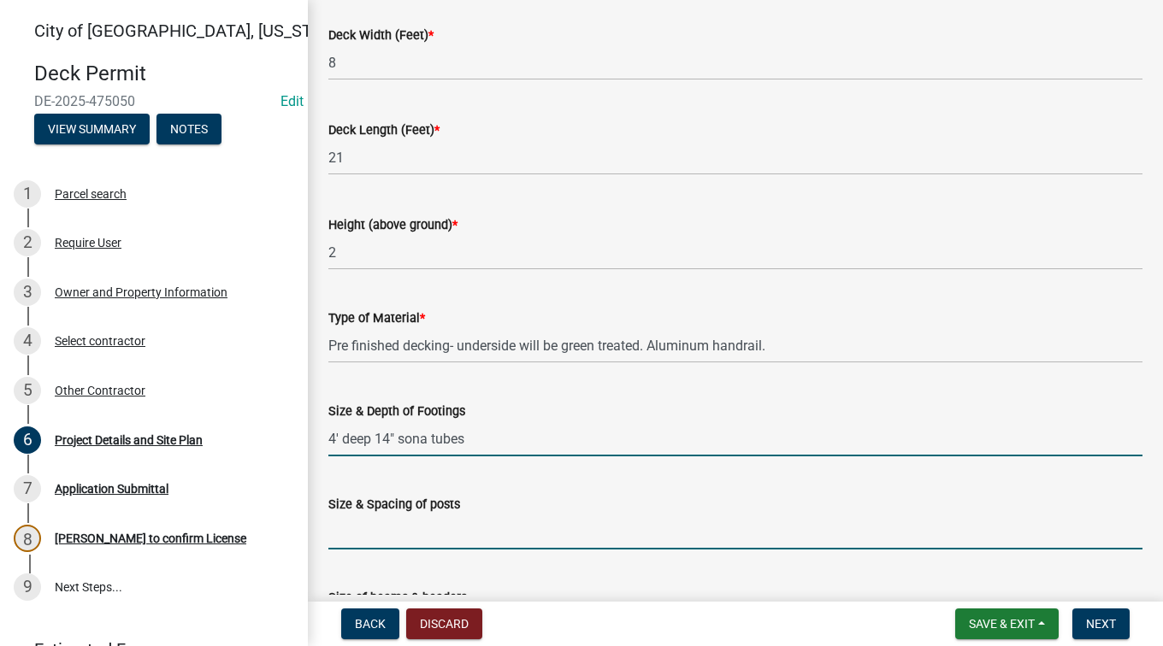
click at [459, 541] on input "Size & Spacing of posts" at bounding box center [735, 532] width 814 height 35
click at [427, 442] on input "4' deep 14" sona tubes" at bounding box center [735, 438] width 814 height 35
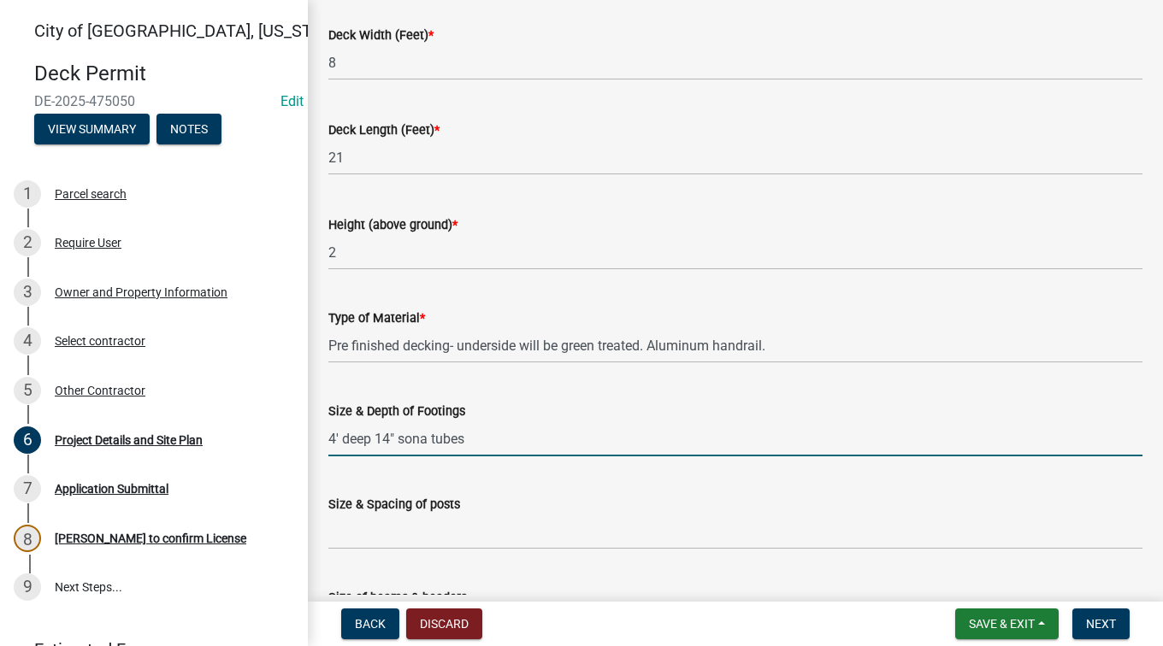
drag, startPoint x: 480, startPoint y: 445, endPoint x: 399, endPoint y: 450, distance: 80.5
click at [399, 450] on input "4' deep 14" sona tubes" at bounding box center [735, 438] width 814 height 35
type input "4' deep 14" piers"
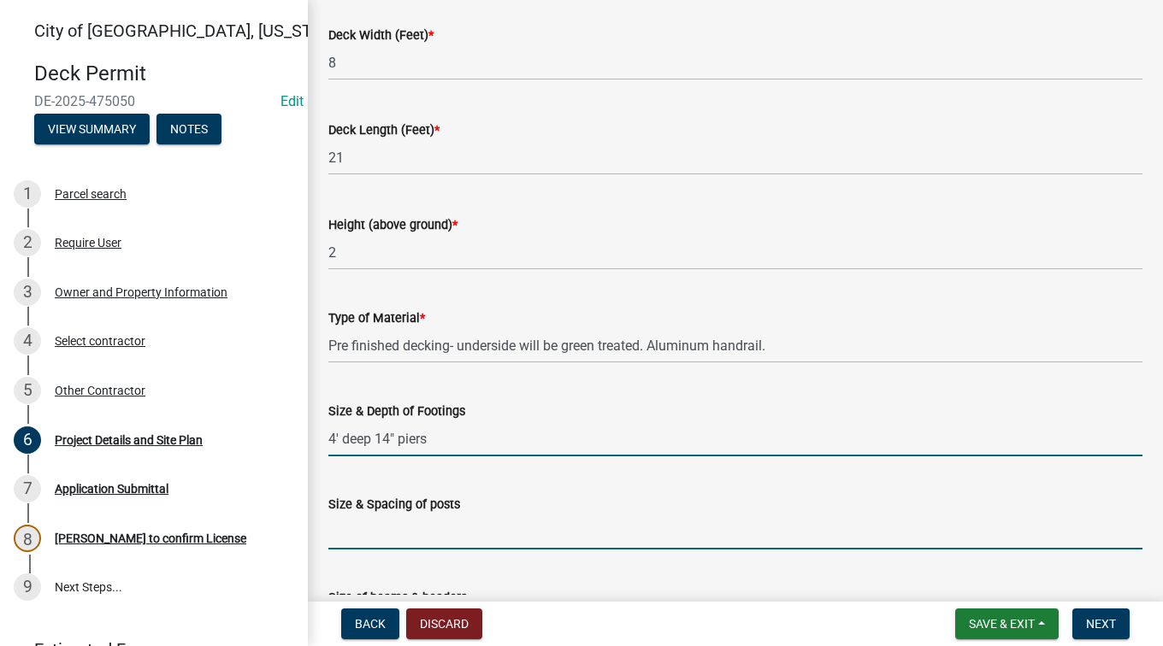
click at [395, 528] on input "Size & Spacing of posts" at bounding box center [735, 532] width 814 height 35
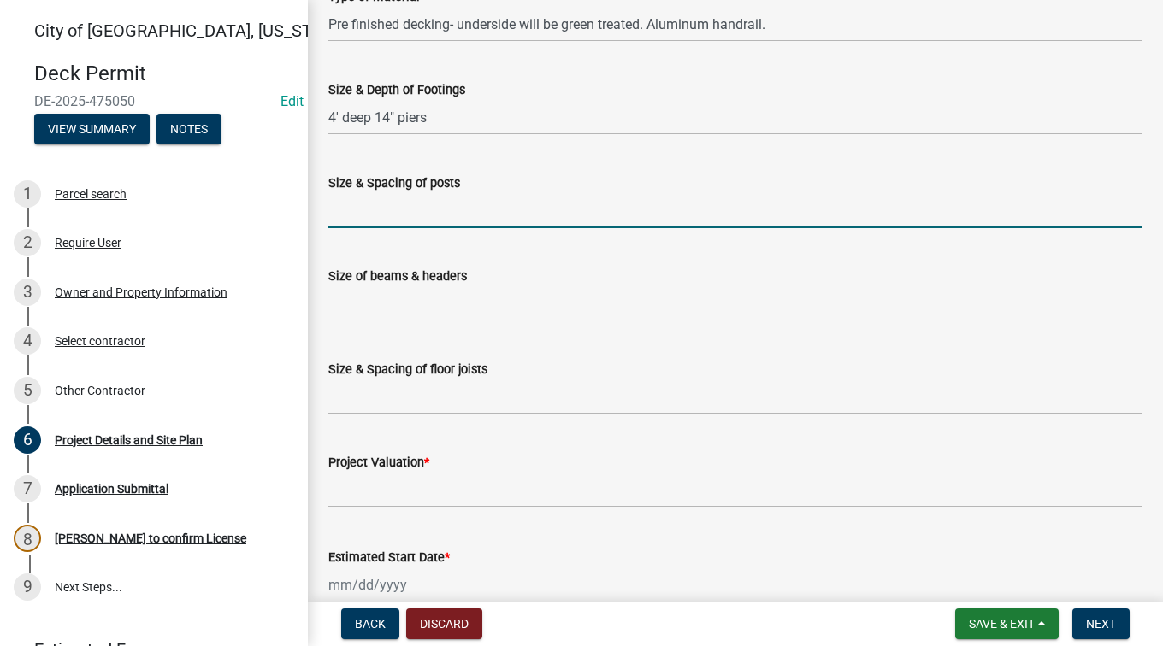
scroll to position [598, 0]
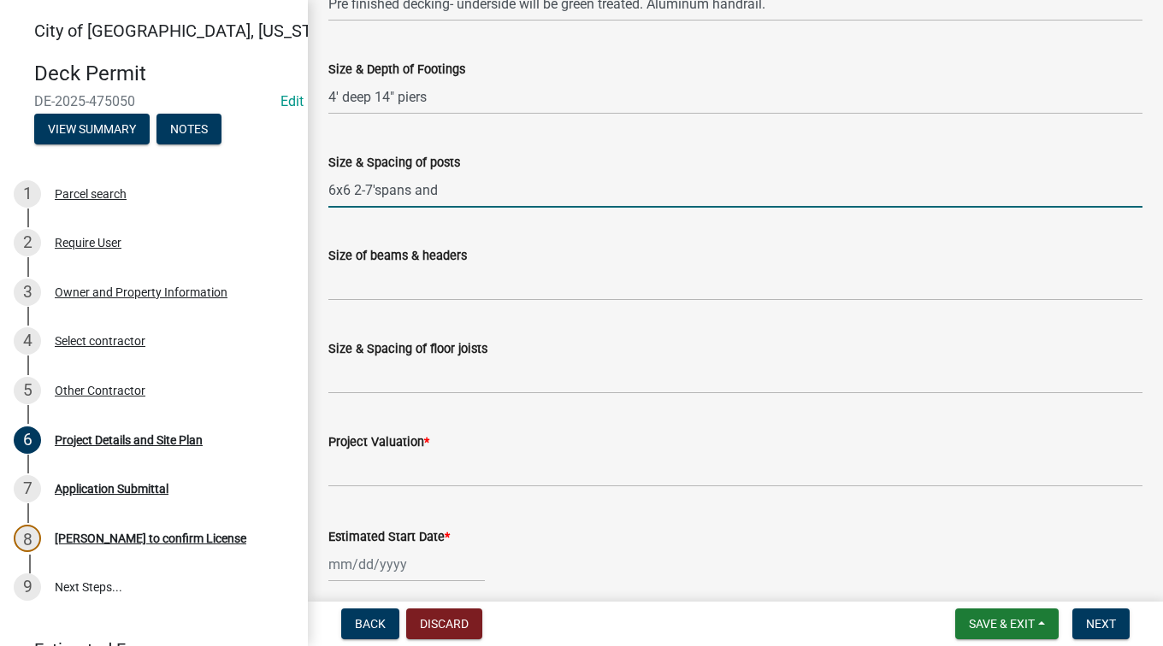
type input "6x6 2-7'spans and"
click at [439, 101] on input "4' deep 14" piers" at bounding box center [735, 97] width 814 height 35
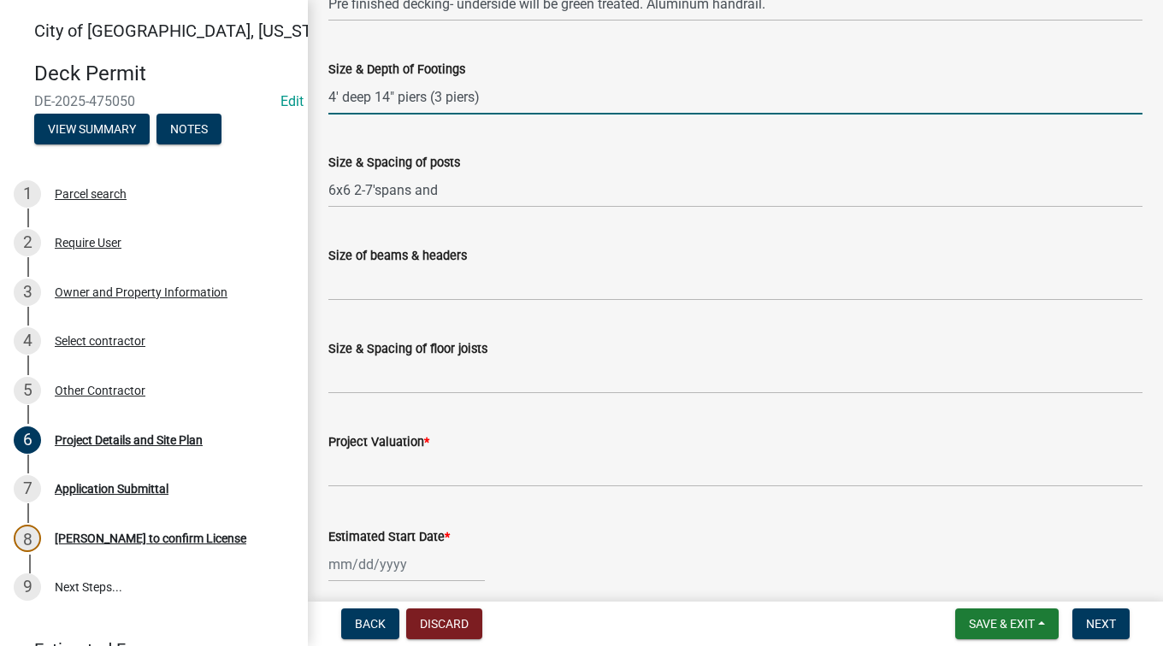
type input "4' deep 14" piers (3 piers)"
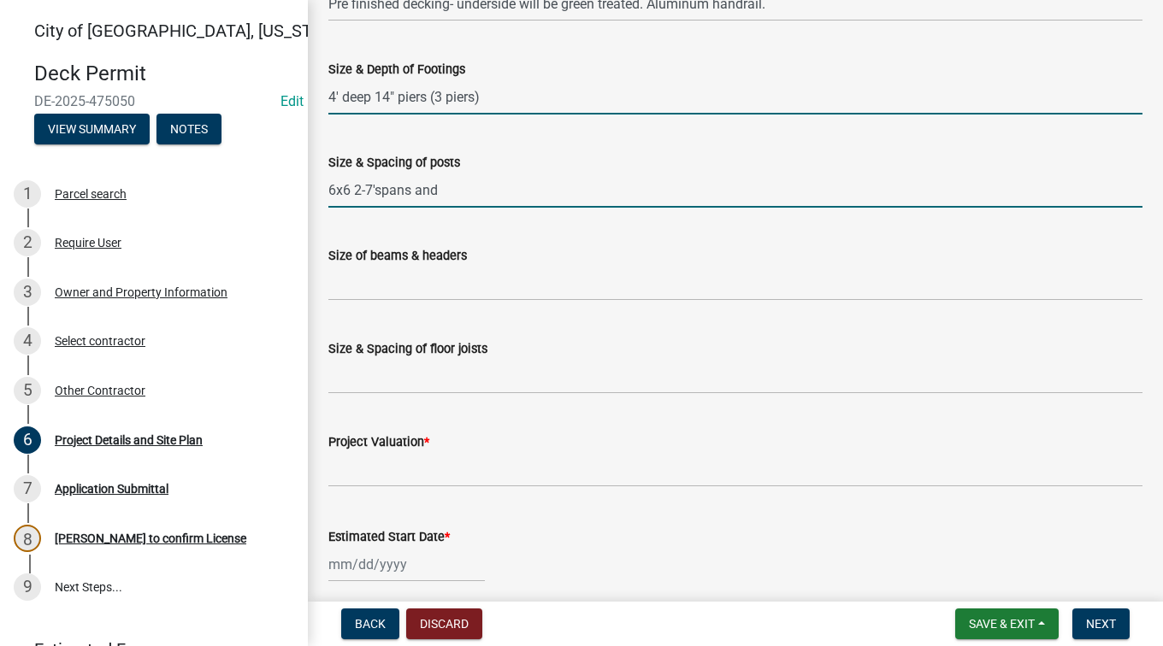
click at [472, 189] on input "6x6 2-7'spans and" at bounding box center [735, 190] width 814 height 35
type input "6x6 2-7'spans"
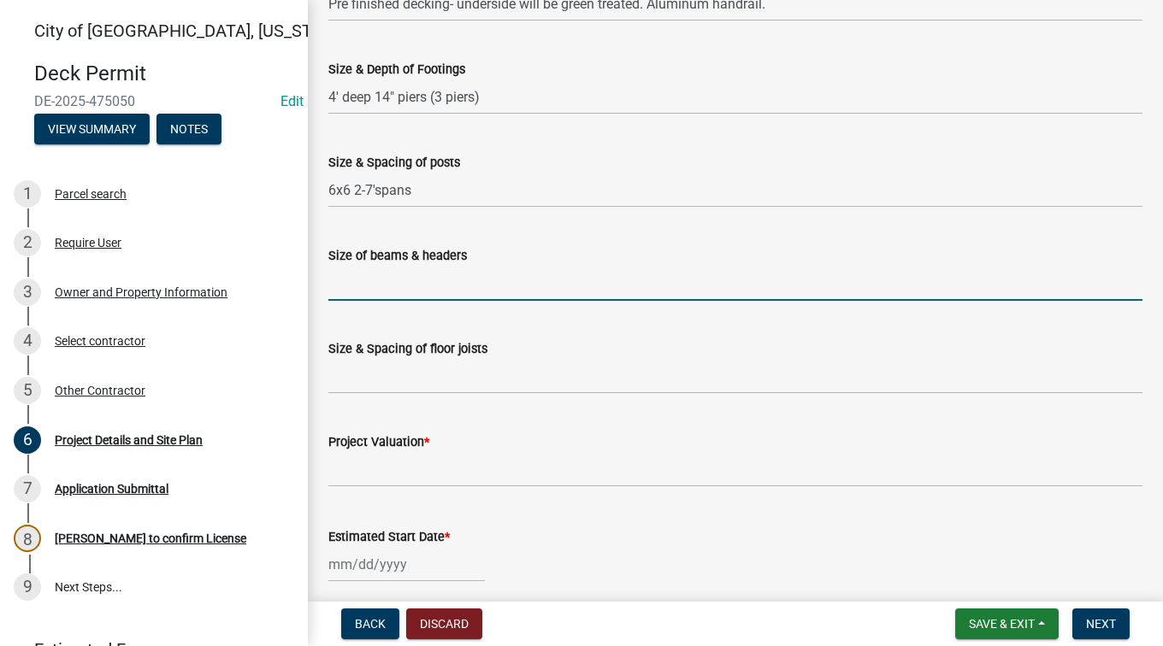
click at [446, 277] on input "Size of beams & headers" at bounding box center [735, 283] width 814 height 35
click at [415, 286] on input "Size of beams & headers" at bounding box center [735, 283] width 814 height 35
click at [355, 286] on input "2x10 2x8 joists, face is 2x10" at bounding box center [735, 283] width 814 height 35
type input "2x8 joists, face is 2x10"
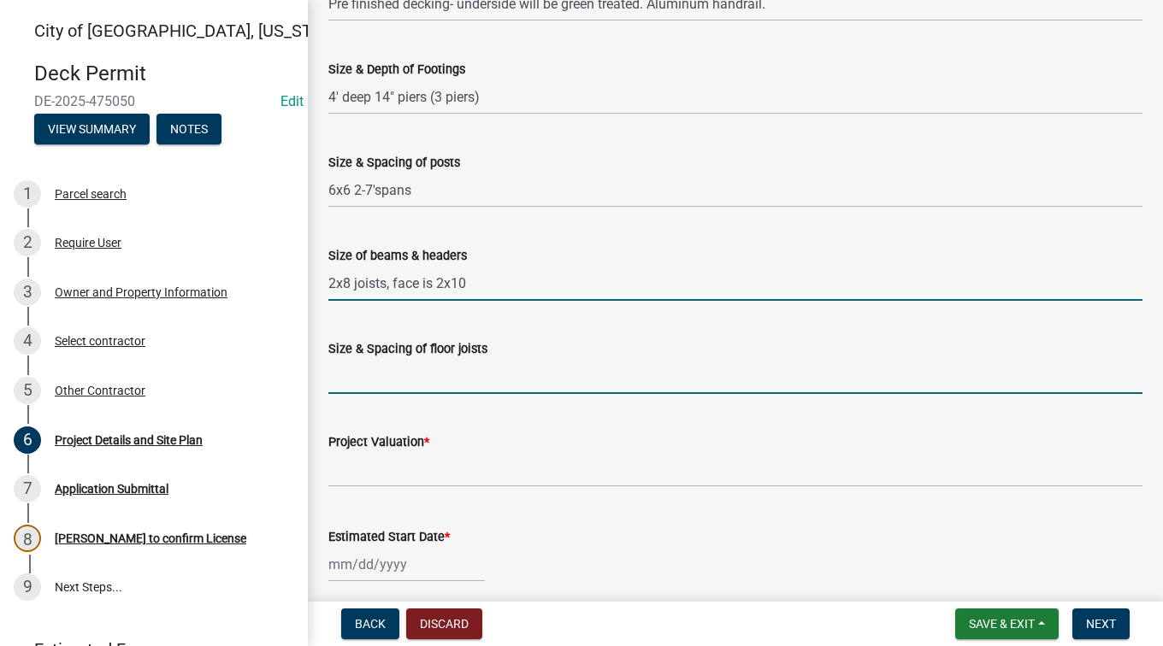
click at [489, 380] on input "Size & Spacing of floor joists" at bounding box center [735, 376] width 814 height 35
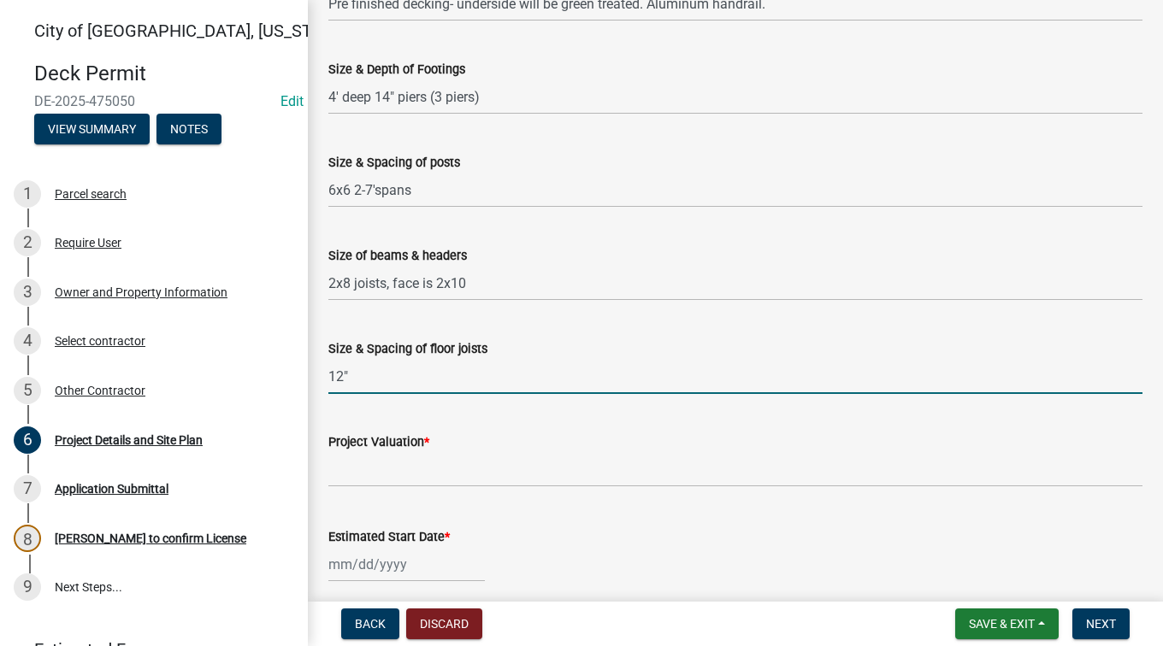
type input "12""
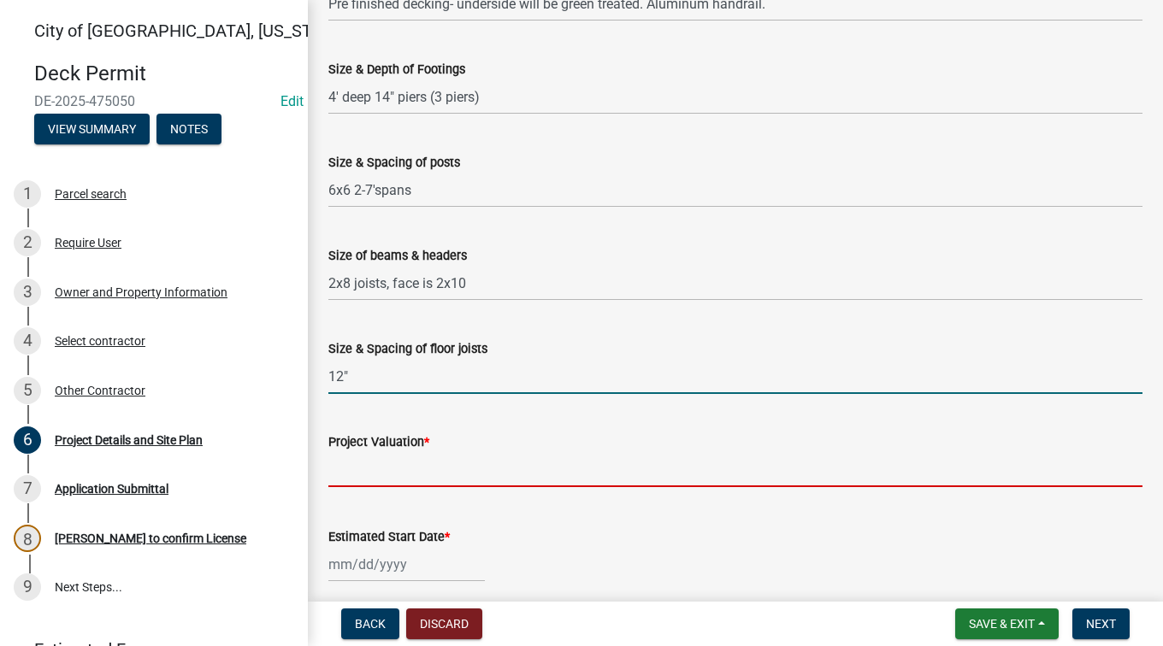
click at [430, 477] on input "text" at bounding box center [735, 469] width 814 height 35
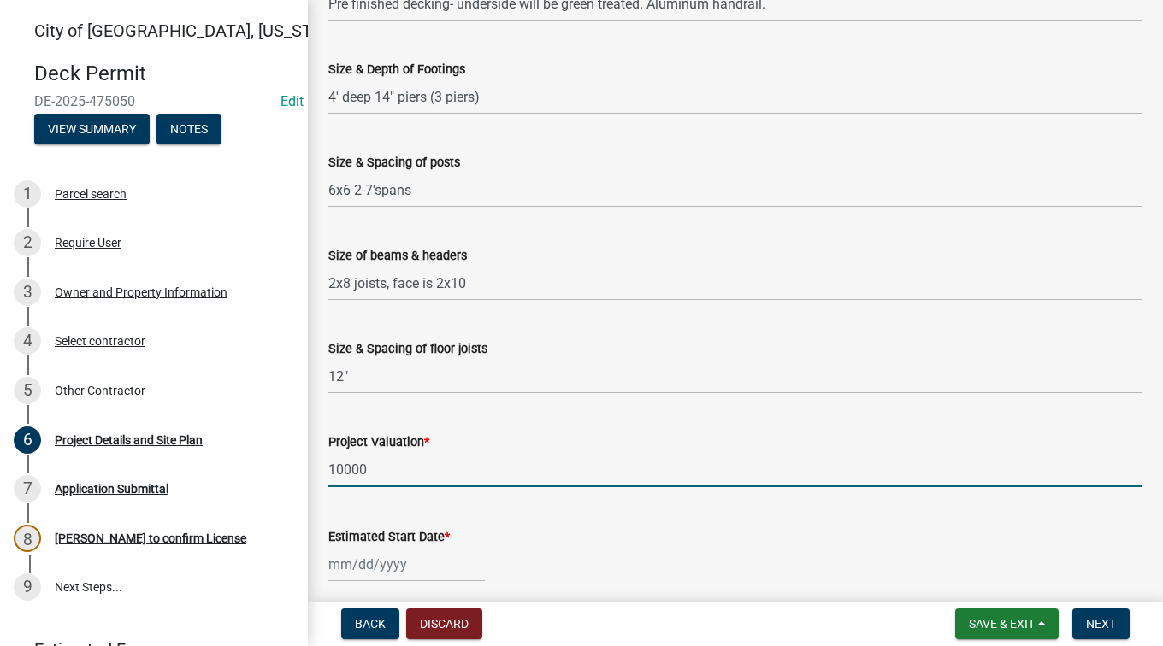
scroll to position [769, 0]
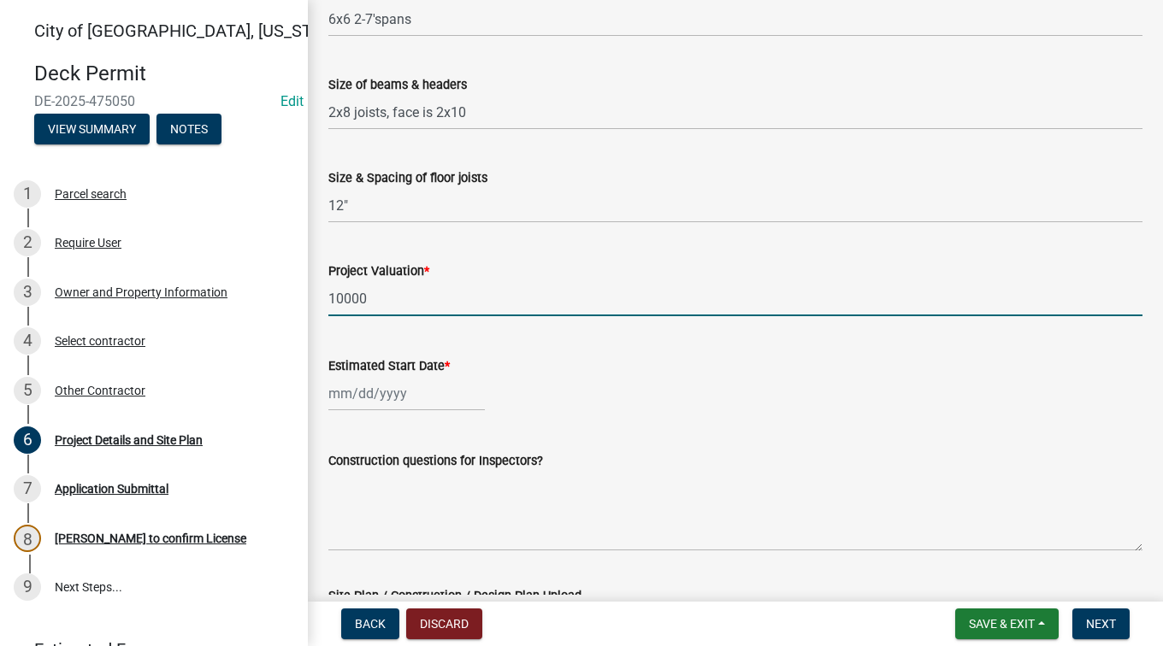
type input "10000"
click at [363, 400] on div at bounding box center [406, 393] width 156 height 35
select select "9"
select select "2025"
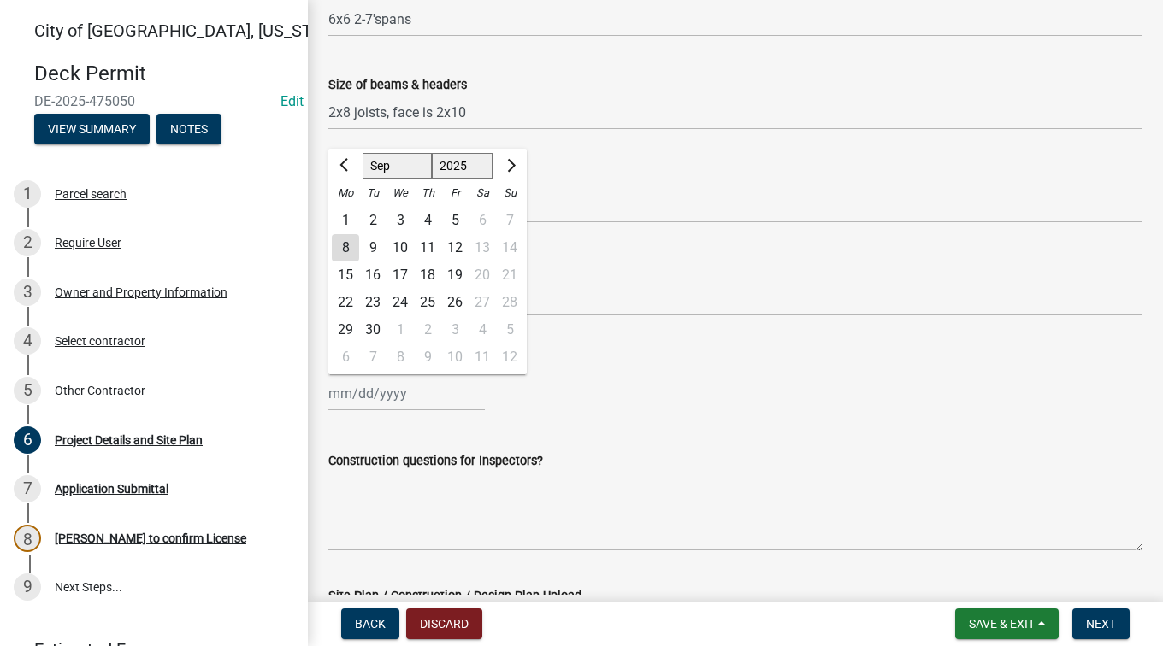
click at [342, 249] on div "8" at bounding box center [345, 247] width 27 height 27
type input "[DATE]"
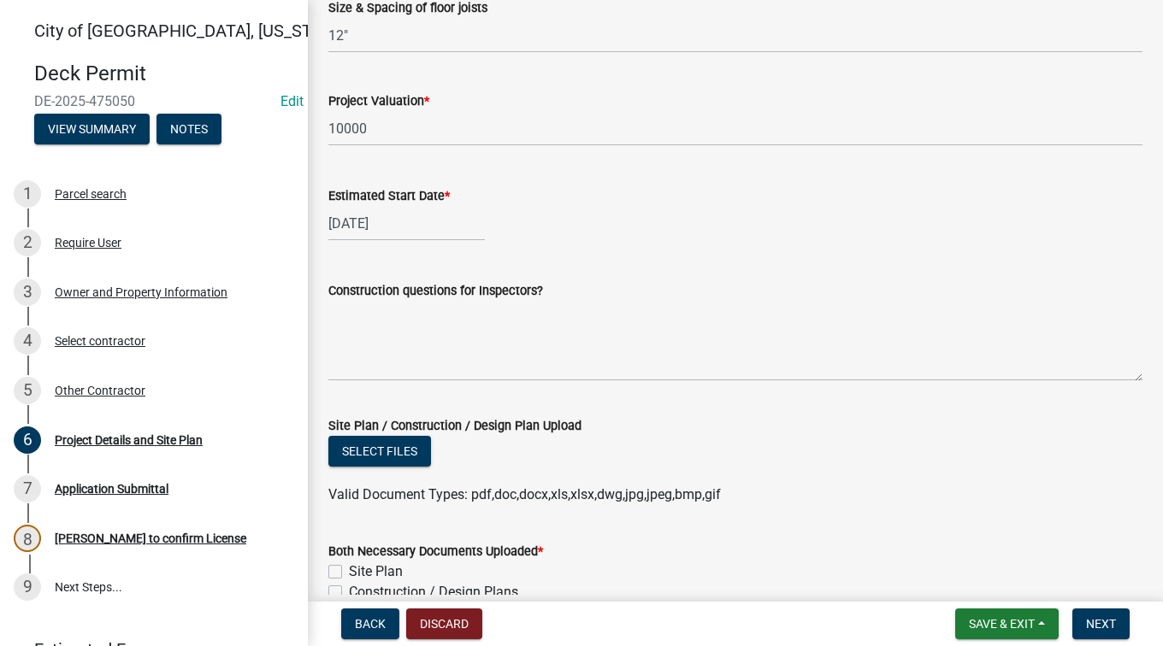
scroll to position [940, 0]
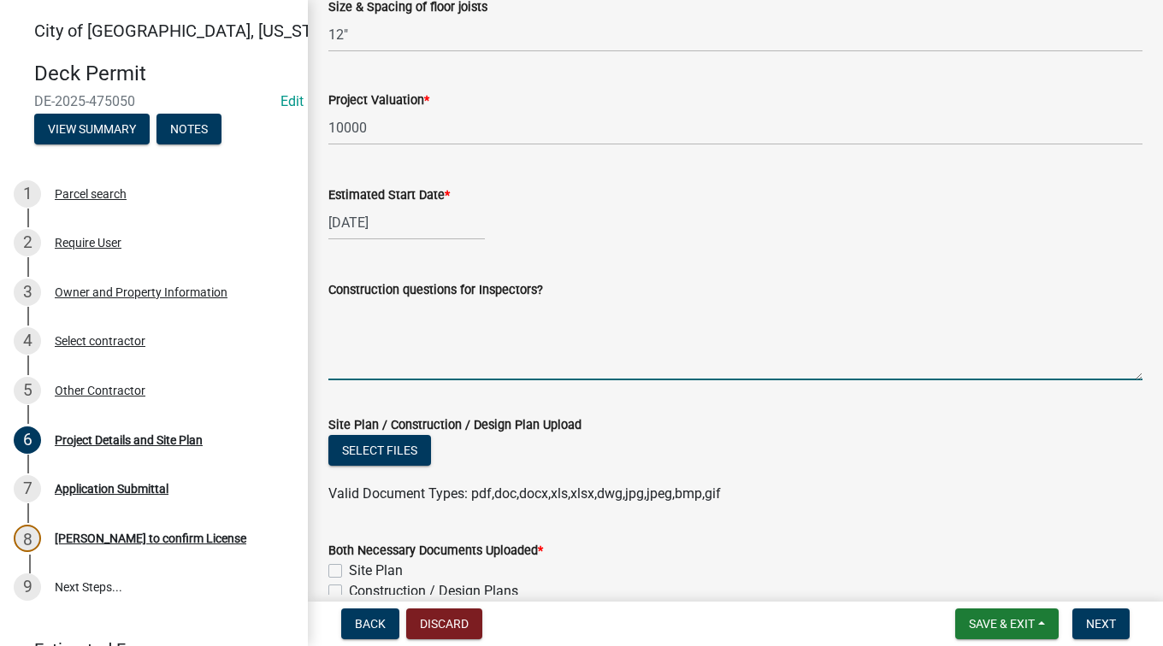
click at [408, 330] on textarea "Construction questions for Inspectors?" at bounding box center [735, 340] width 814 height 80
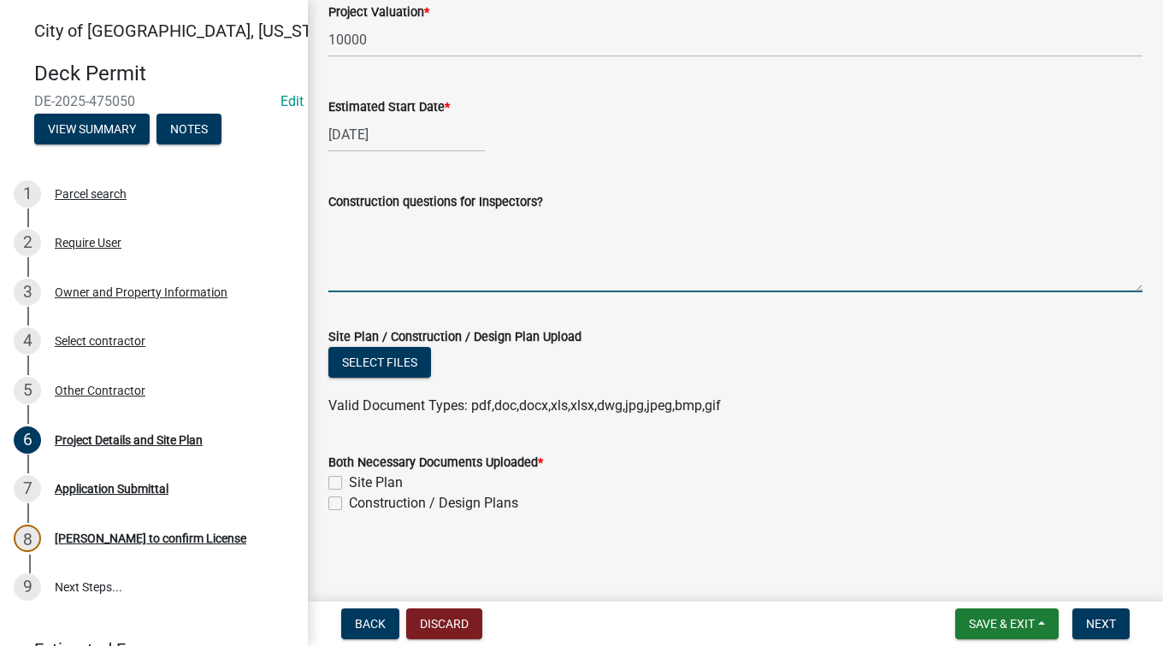
scroll to position [1029, 0]
click at [1018, 629] on span "Save & Exit" at bounding box center [1002, 624] width 66 height 14
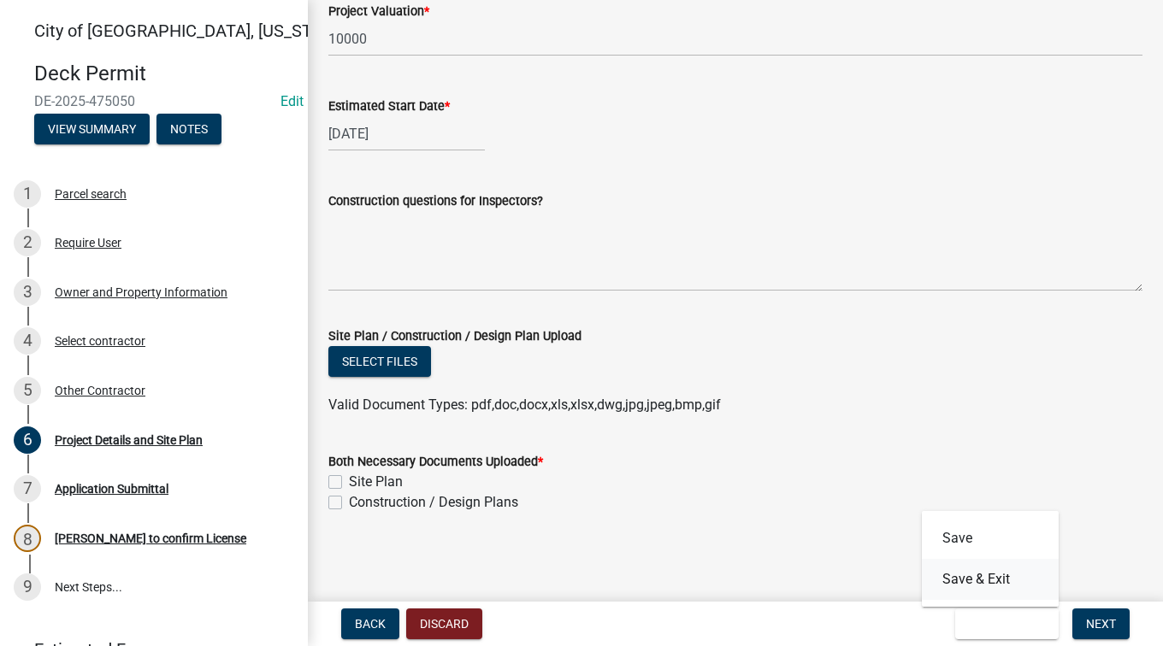
click at [1005, 582] on button "Save & Exit" at bounding box center [990, 579] width 137 height 41
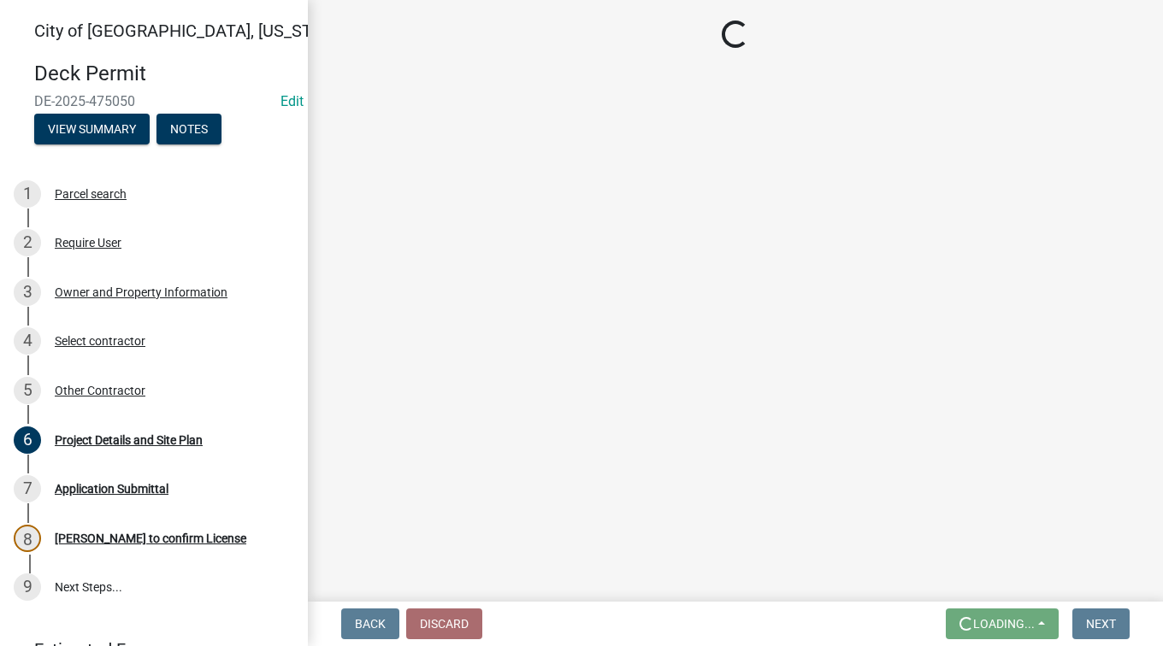
scroll to position [0, 0]
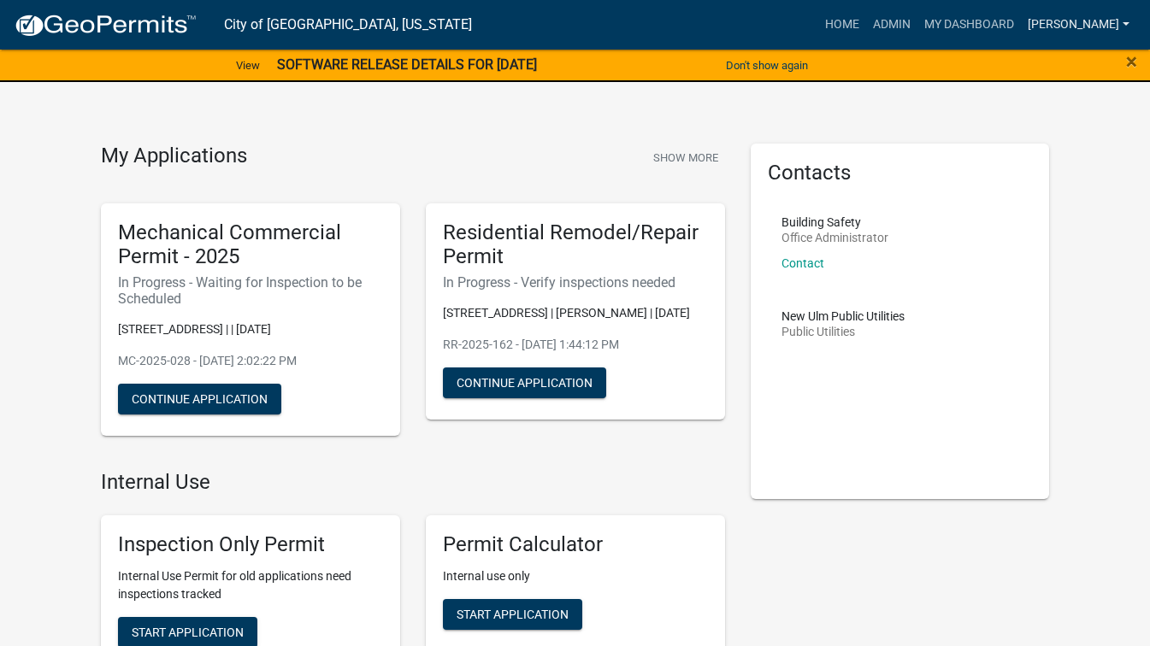
click at [1083, 11] on link "[PERSON_NAME]" at bounding box center [1078, 25] width 115 height 32
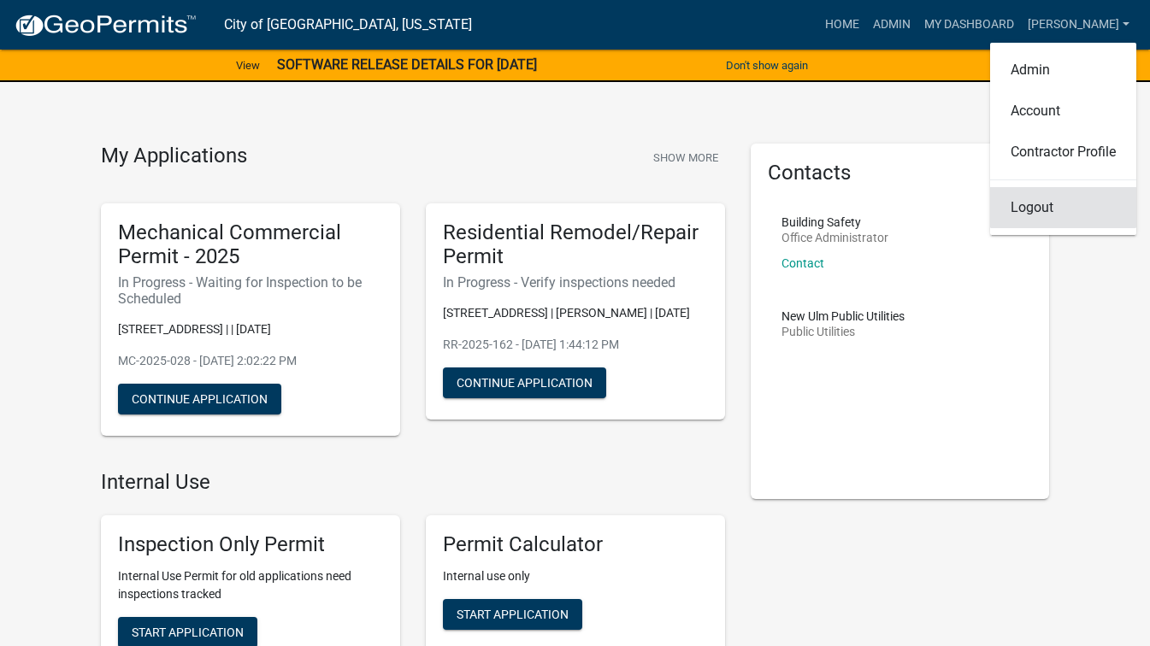
click at [1026, 209] on link "Logout" at bounding box center [1063, 207] width 146 height 41
